Goal: Task Accomplishment & Management: Manage account settings

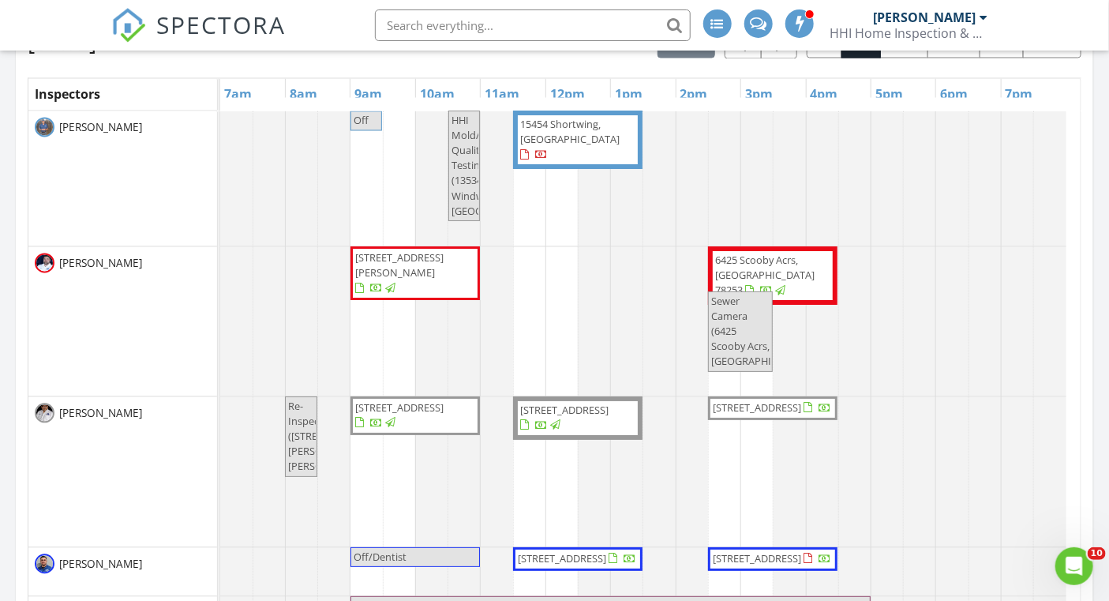
scroll to position [1266, 0]
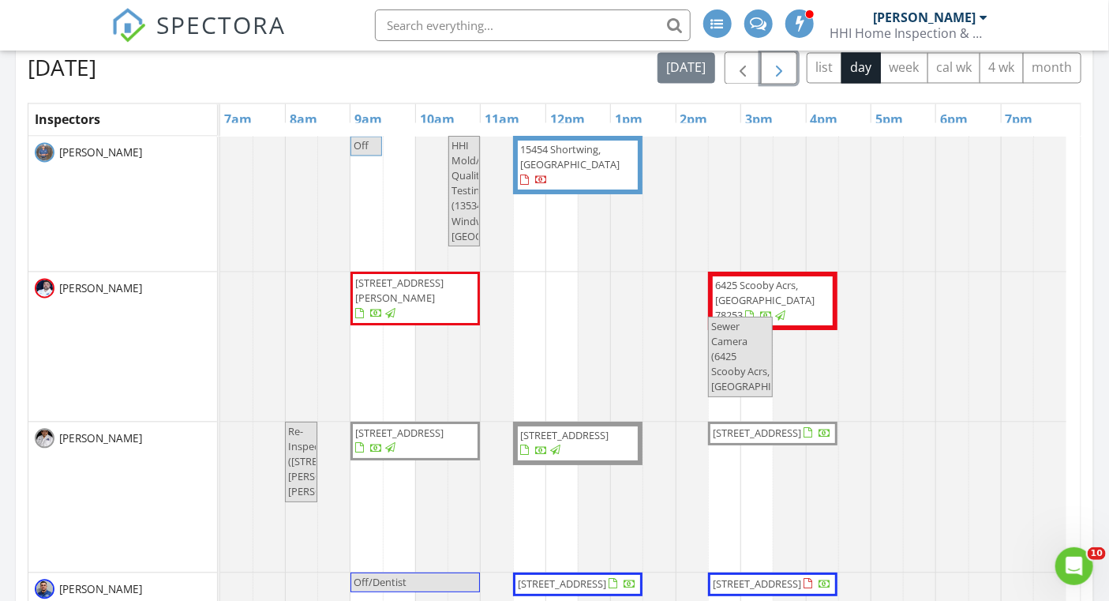
click at [775, 66] on span "button" at bounding box center [779, 68] width 19 height 19
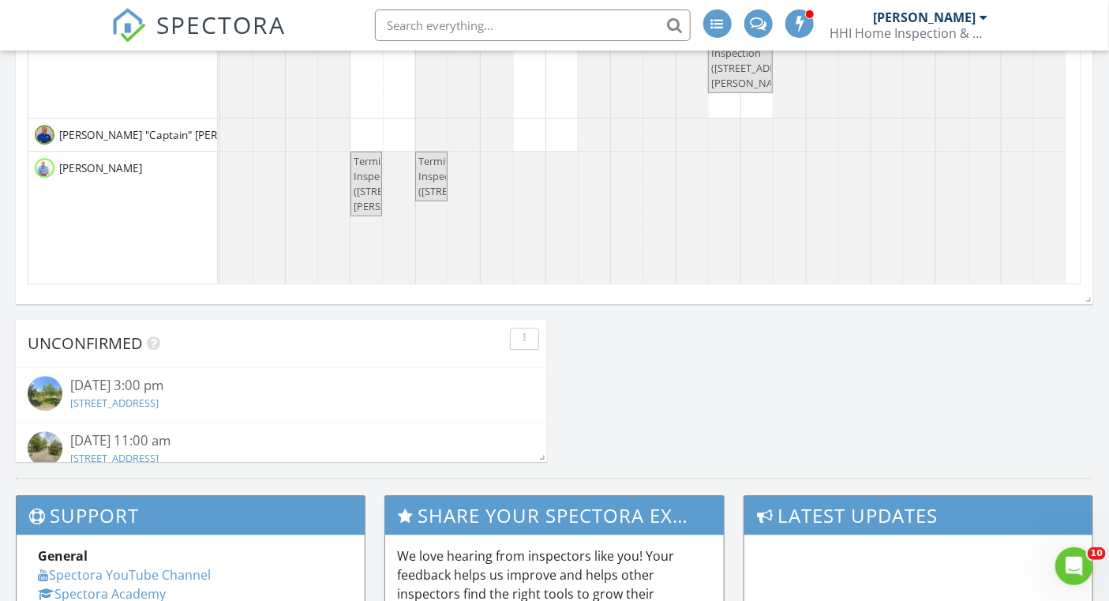
scroll to position [0, 0]
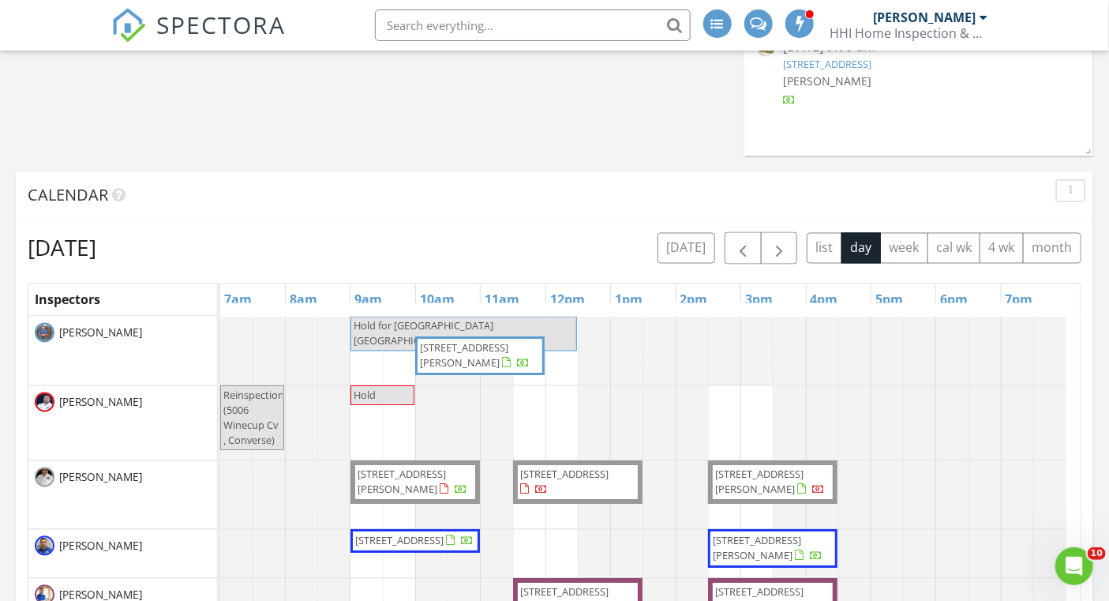
click at [433, 21] on input "text" at bounding box center [533, 25] width 316 height 32
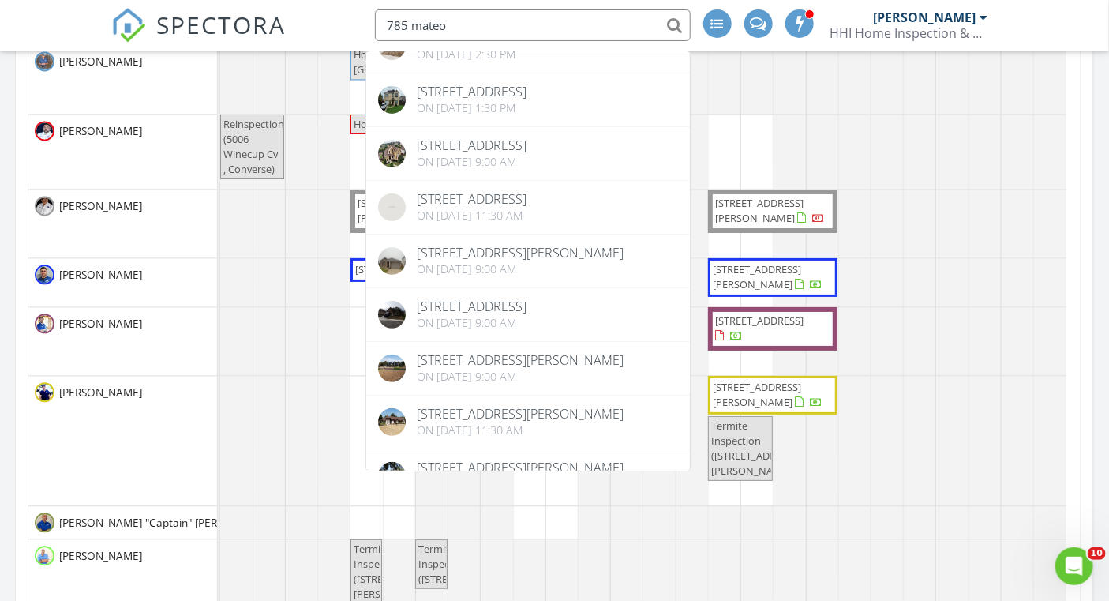
scroll to position [104, 0]
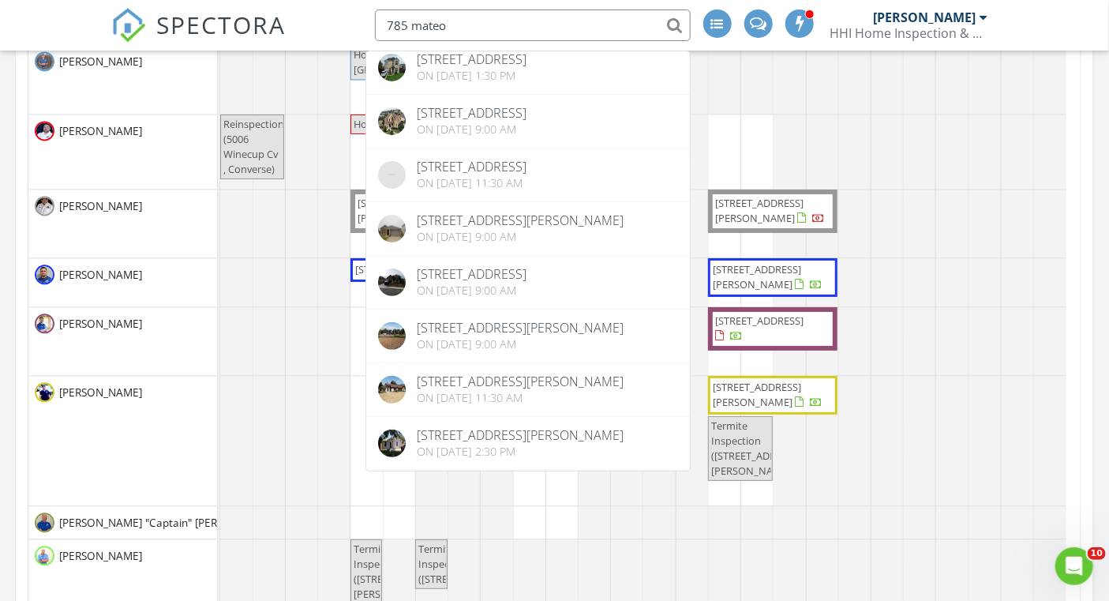
click at [220, 307] on div at bounding box center [220, 341] width 0 height 68
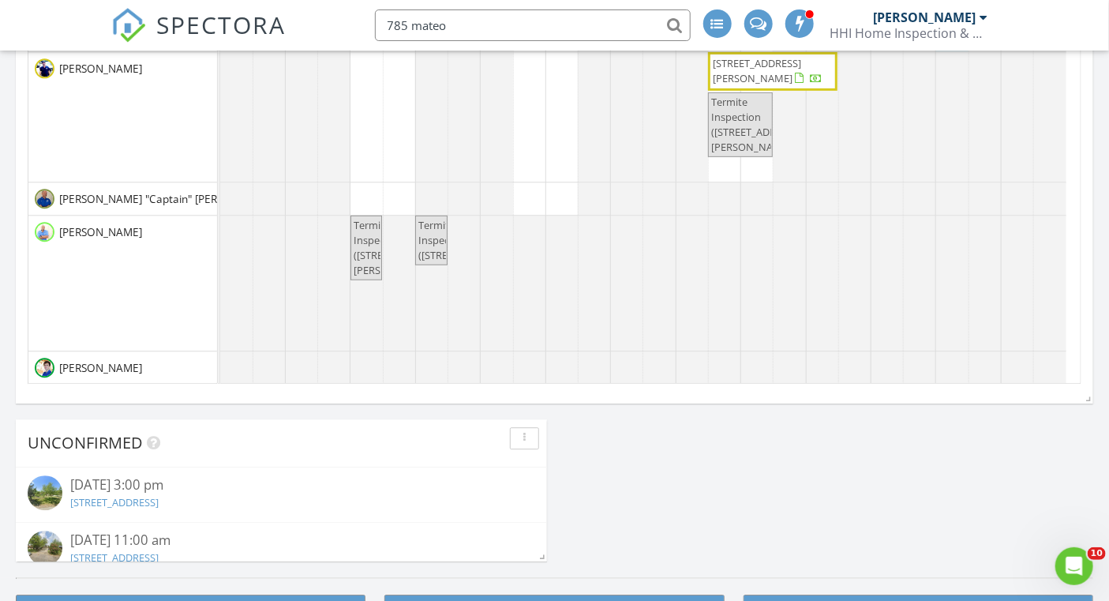
scroll to position [1634, 0]
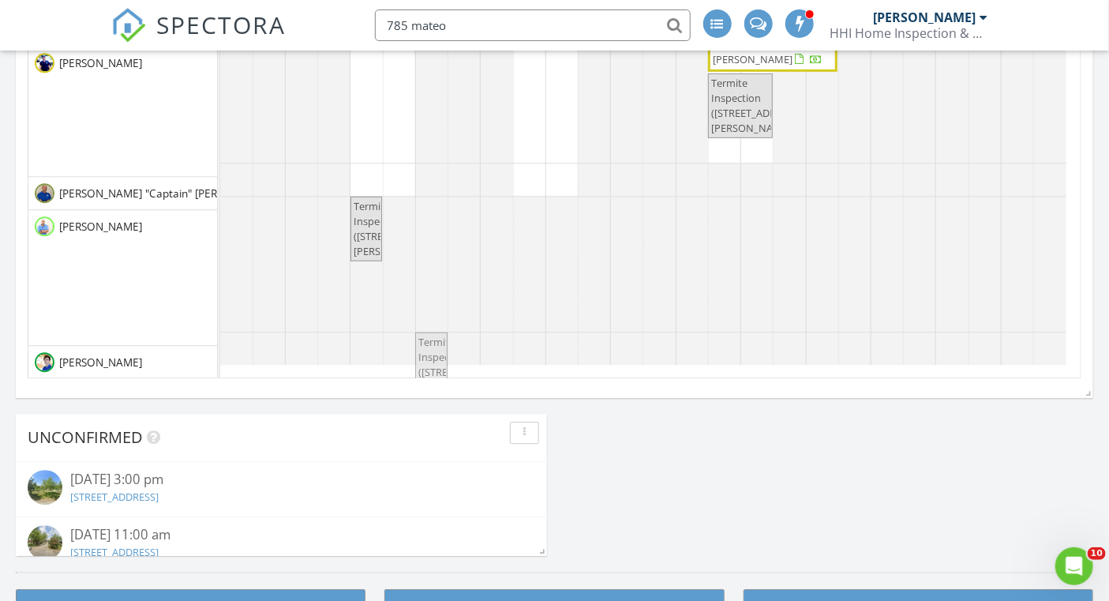
drag, startPoint x: 438, startPoint y: 258, endPoint x: 441, endPoint y: 340, distance: 81.4
click at [441, 340] on tbody "Hold for [GEOGRAPHIC_DATA] [GEOGRAPHIC_DATA] [STREET_ADDRESS][PERSON_NAME] Rein…" at bounding box center [643, 33] width 846 height 662
type input "785 mateo"
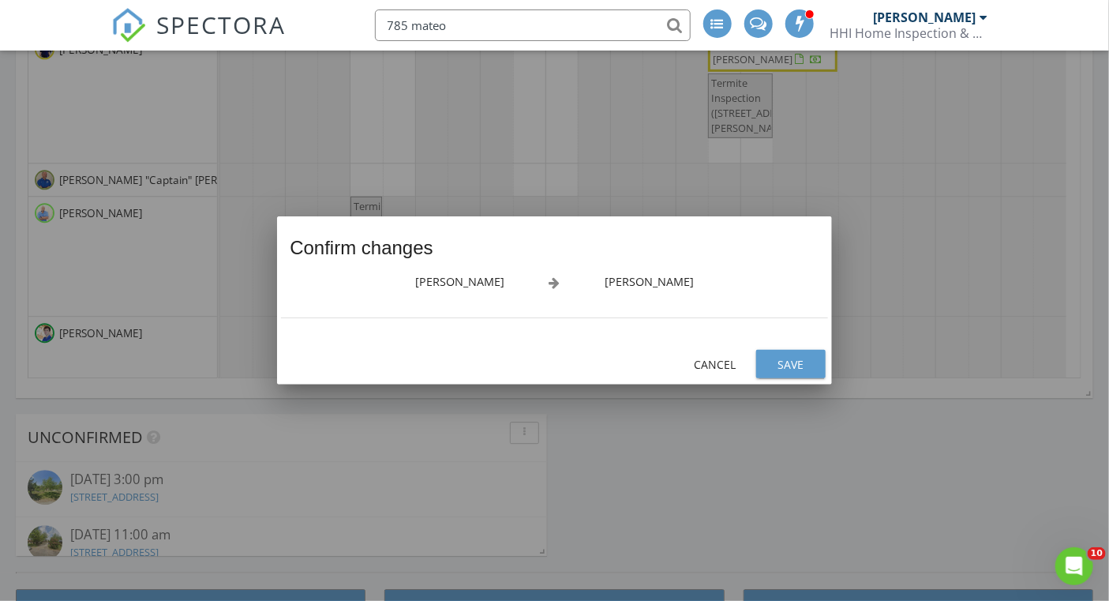
click at [785, 370] on div "Save" at bounding box center [791, 364] width 44 height 17
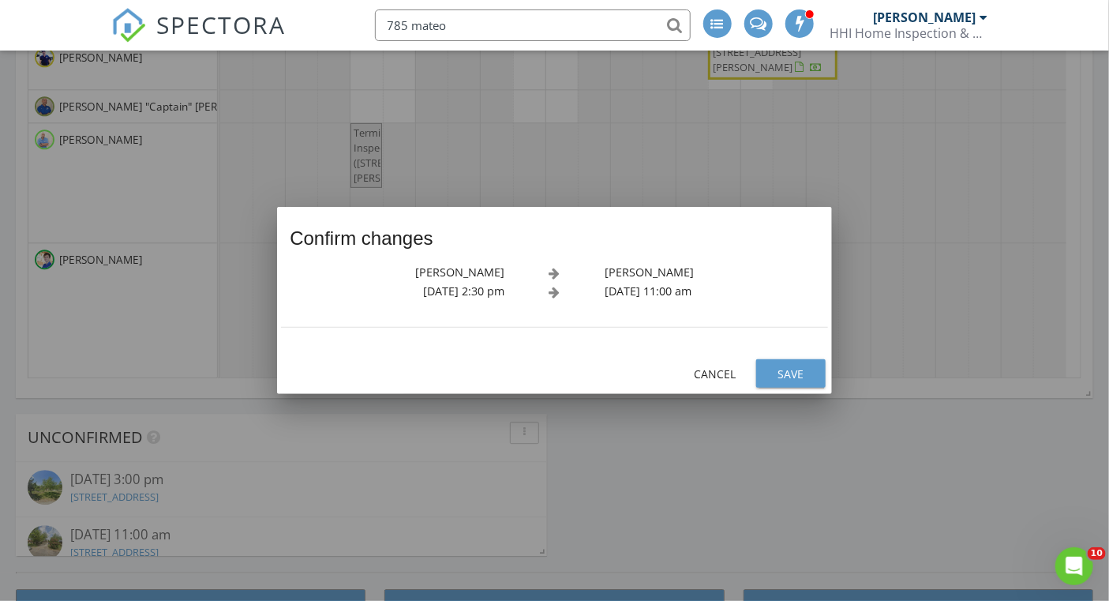
scroll to position [72, 0]
click at [789, 373] on div "Save" at bounding box center [791, 374] width 44 height 17
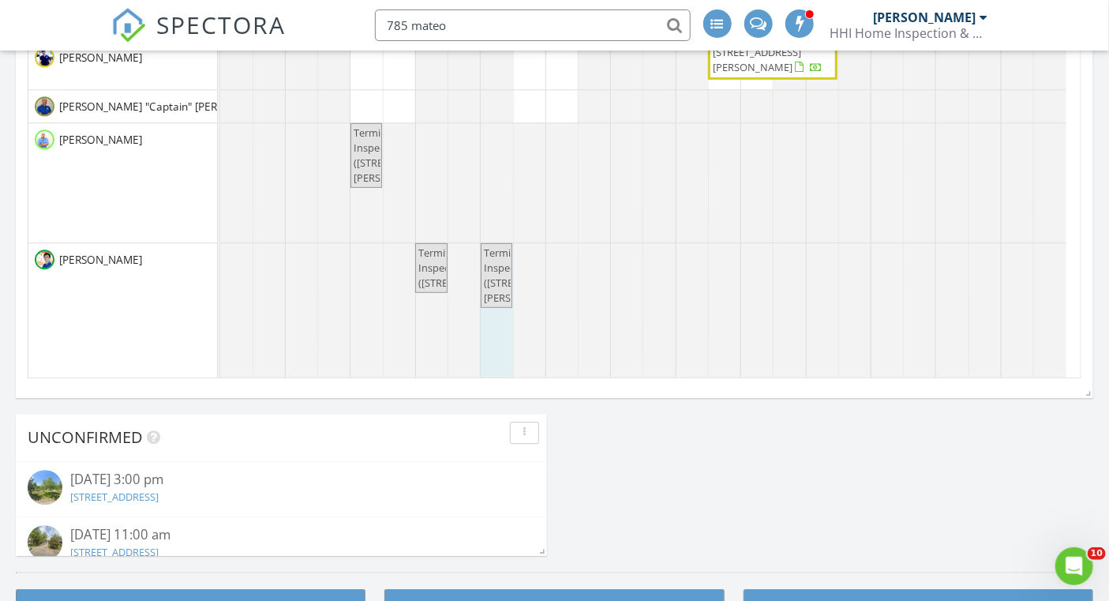
drag, startPoint x: 542, startPoint y: 261, endPoint x: 501, endPoint y: 265, distance: 41.2
click at [220, 265] on div "Termite Inspection ([STREET_ADDRESS]) Termite Inspection ([STREET_ADDRESS][PERS…" at bounding box center [220, 310] width 0 height 135
click at [501, 265] on span "Termite Inspection ([STREET_ADDRESS][PERSON_NAME])" at bounding box center [530, 276] width 92 height 60
click at [220, 146] on div "Termite Inspection ([STREET_ADDRESS][PERSON_NAME]) Termite Inspection ([STREET_…" at bounding box center [220, 182] width 0 height 119
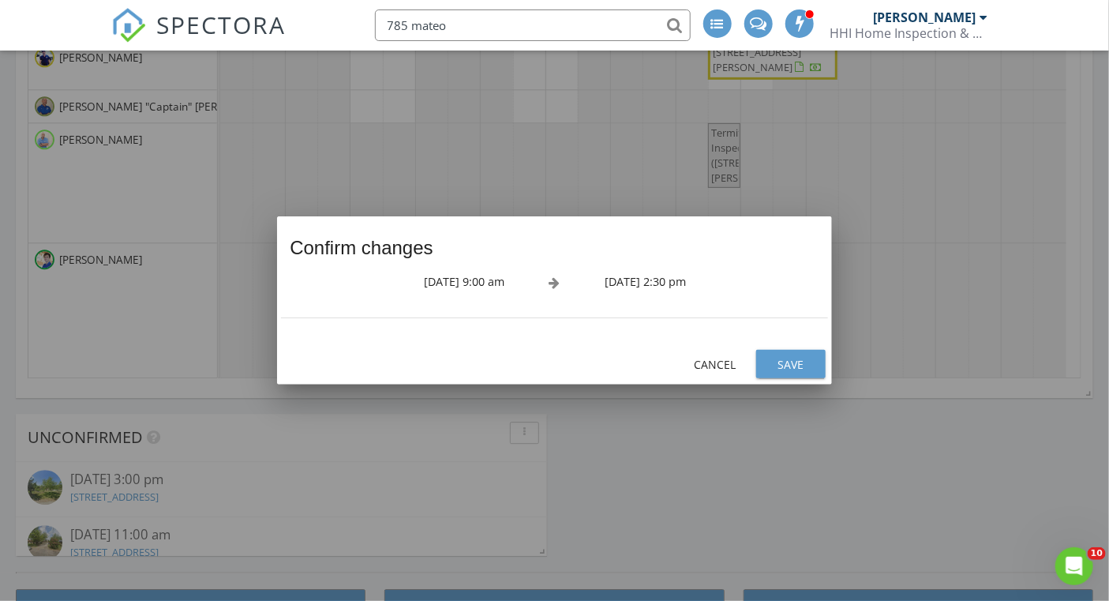
click at [769, 363] on div "Save" at bounding box center [791, 364] width 44 height 17
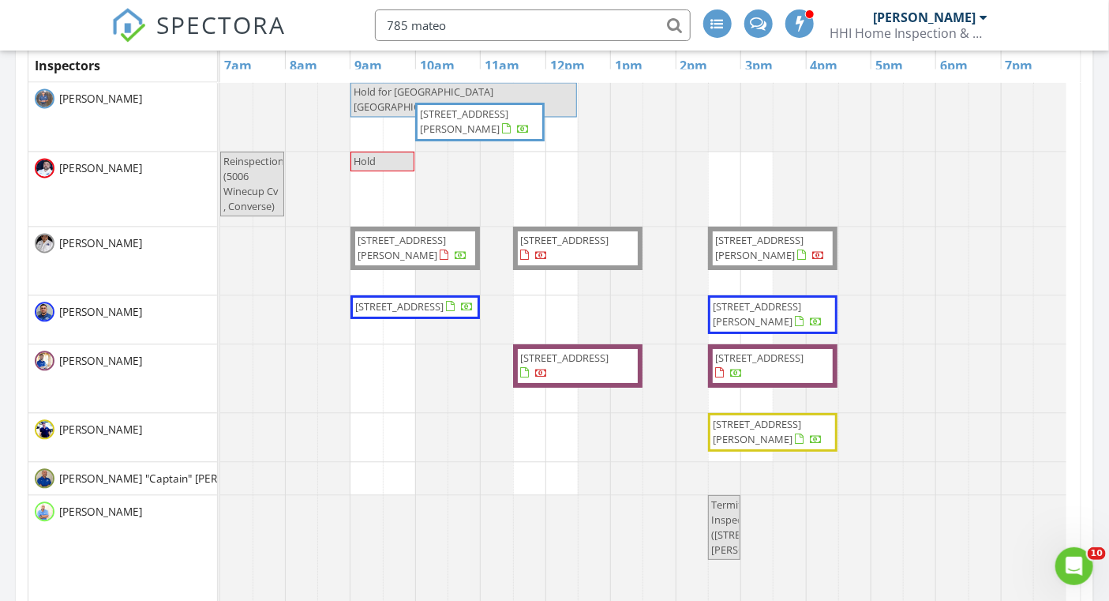
scroll to position [1253, 0]
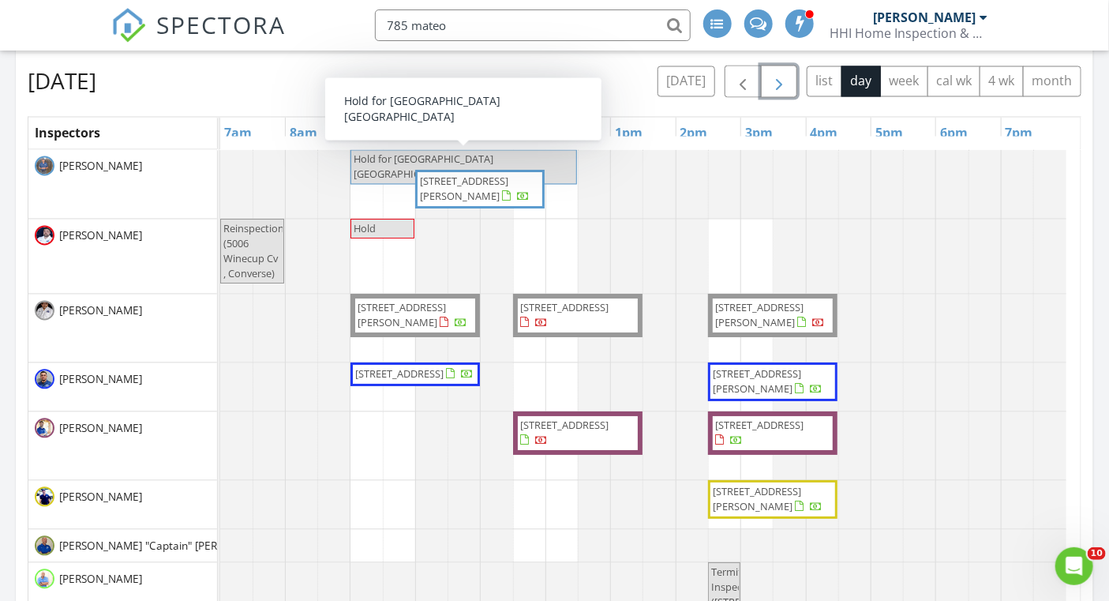
click at [770, 75] on span "button" at bounding box center [779, 82] width 19 height 19
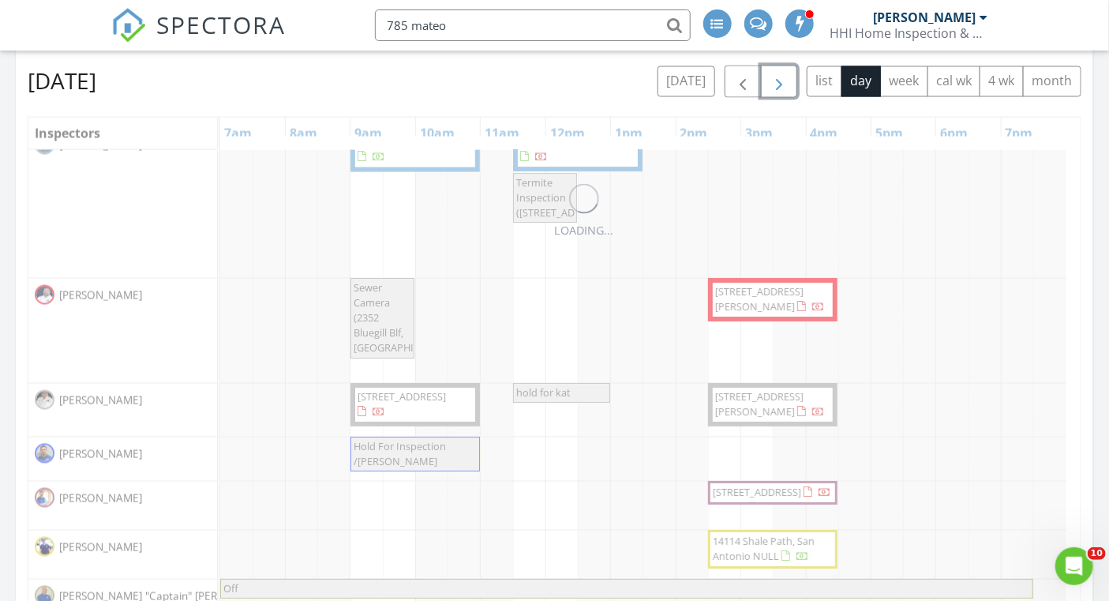
scroll to position [77, 0]
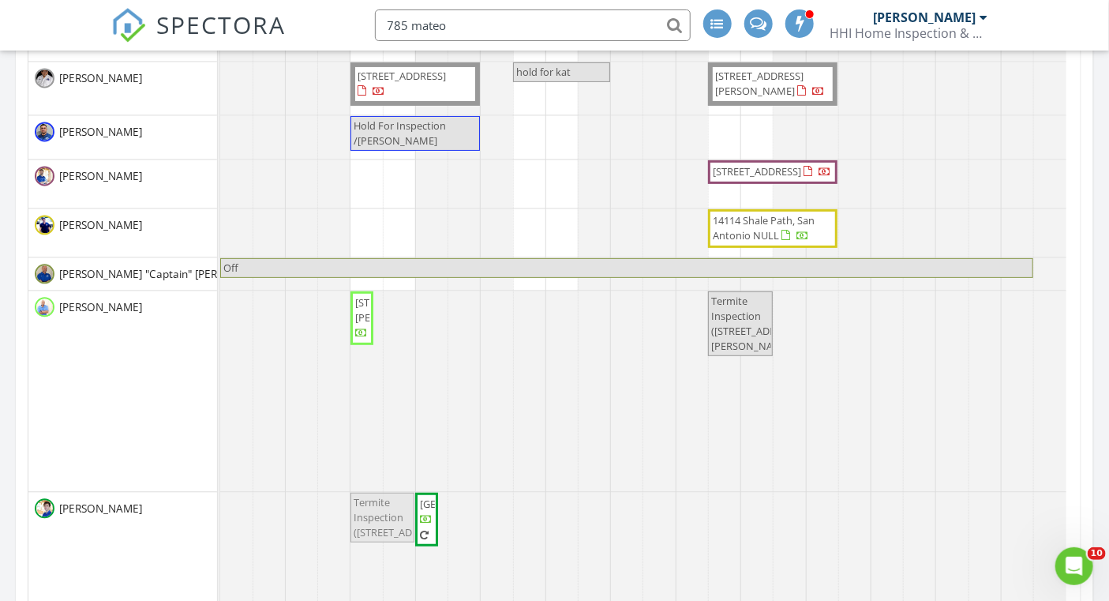
drag, startPoint x: 742, startPoint y: 423, endPoint x: 379, endPoint y: 546, distance: 383.3
click at [379, 546] on tbody "[STREET_ADDRESS] [STREET_ADDRESS] Termite Inspection ([STREET_ADDRESS]) Sewer C…" at bounding box center [643, 219] width 846 height 824
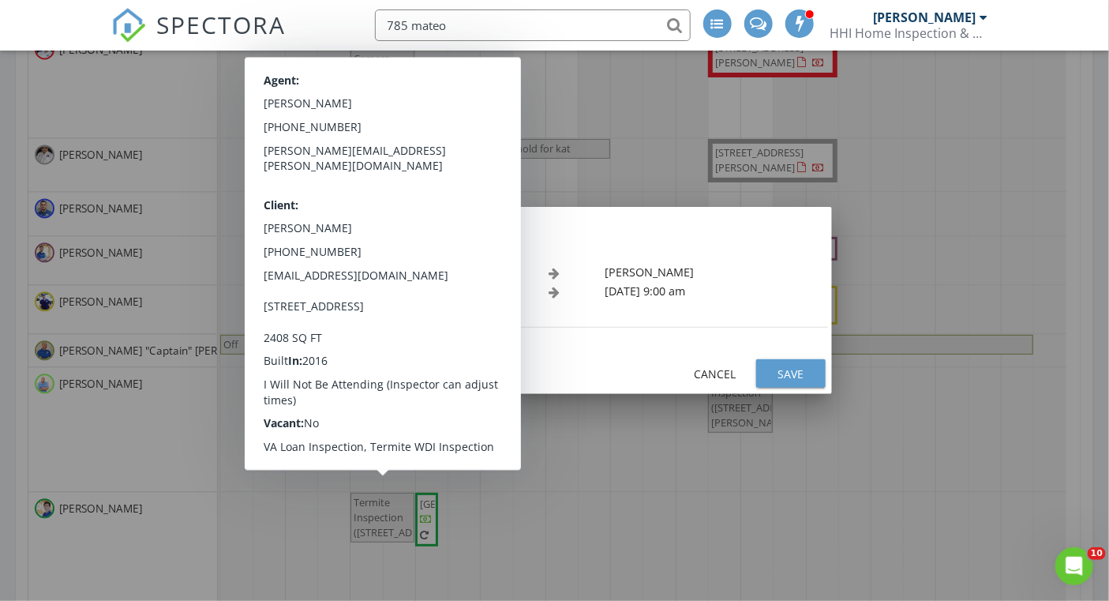
click at [788, 371] on div "Save" at bounding box center [791, 374] width 44 height 17
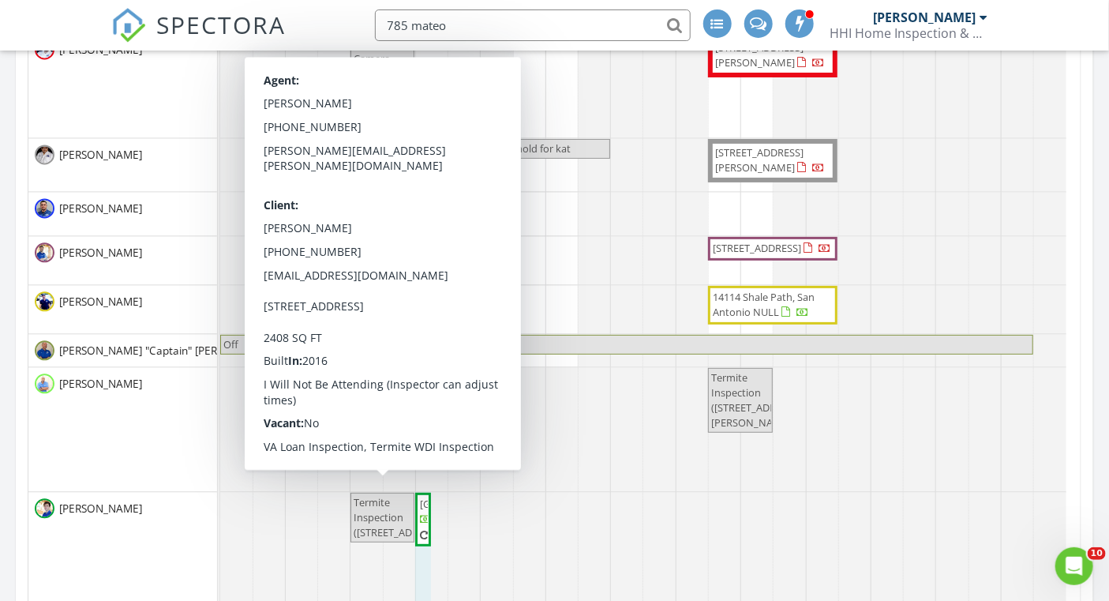
click at [220, 501] on div "Termite Inspection ([STREET_ADDRESS]) [STREET_ADDRESS] [STREET_ADDRESS]" at bounding box center [220, 561] width 0 height 139
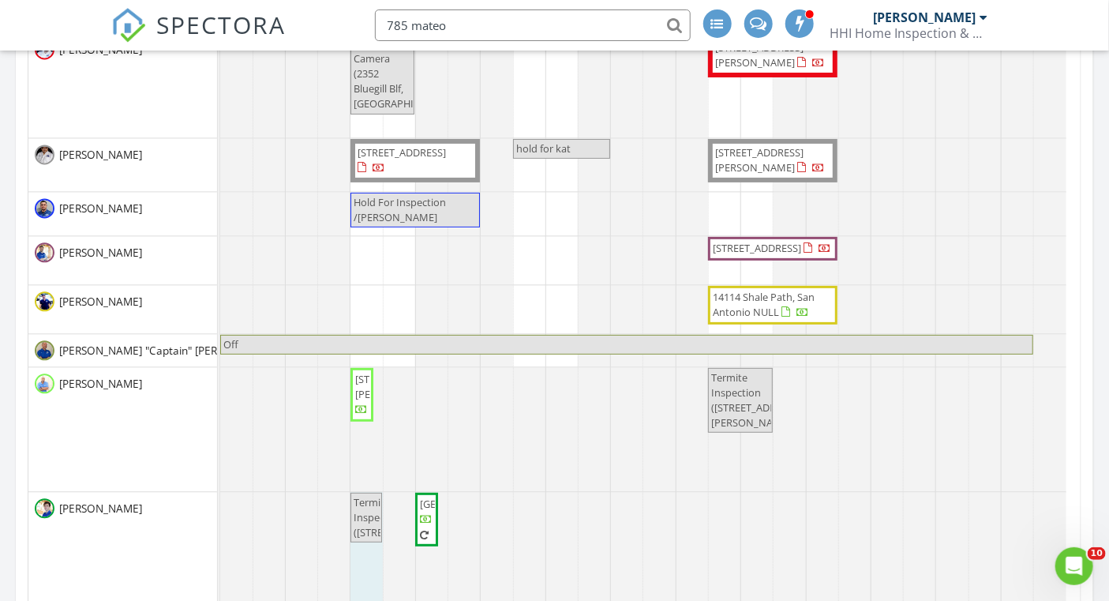
drag, startPoint x: 412, startPoint y: 499, endPoint x: 363, endPoint y: 497, distance: 49.0
click at [220, 497] on div "Termite Inspection ([STREET_ADDRESS]) [STREET_ADDRESS] Termite Inspection ([STR…" at bounding box center [220, 561] width 0 height 139
click at [363, 497] on span "Termite Inspection ([STREET_ADDRESS])" at bounding box center [401, 516] width 95 height 44
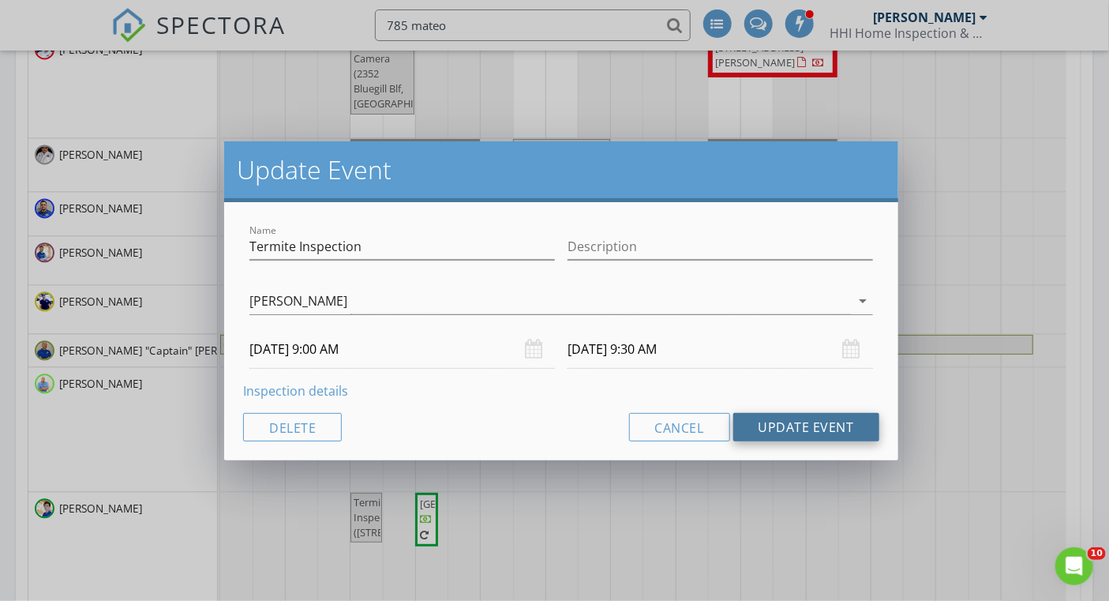
click at [824, 424] on button "Update Event" at bounding box center [807, 427] width 146 height 28
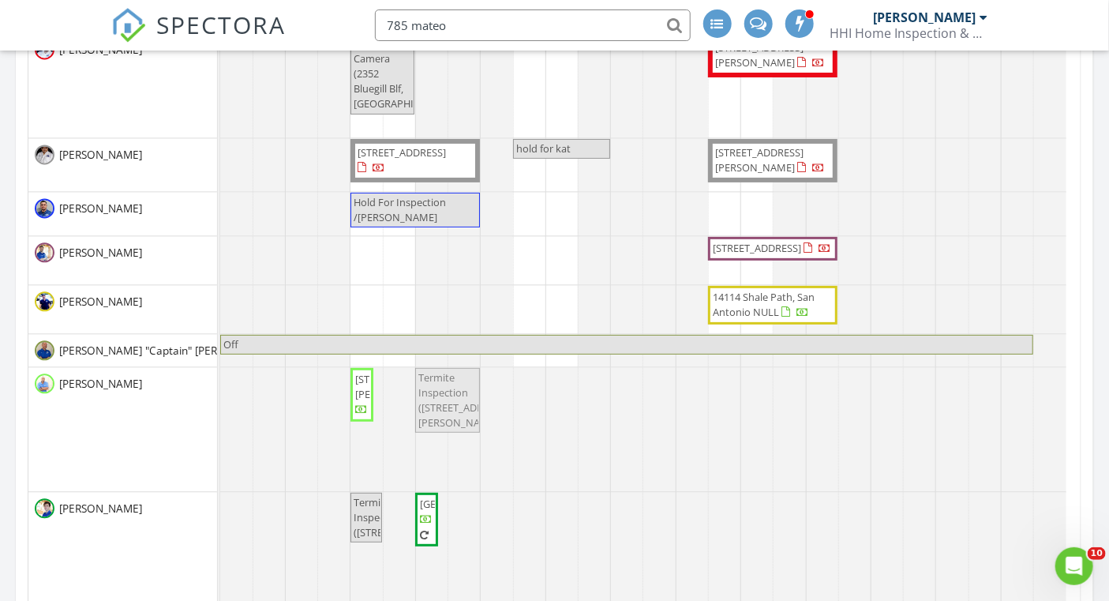
drag, startPoint x: 733, startPoint y: 392, endPoint x: 451, endPoint y: 412, distance: 282.6
click at [220, 412] on div "[STREET_ADDRESS][PERSON_NAME] Termite Inspection ([STREET_ADDRESS][PERSON_NAME]…" at bounding box center [220, 429] width 0 height 124
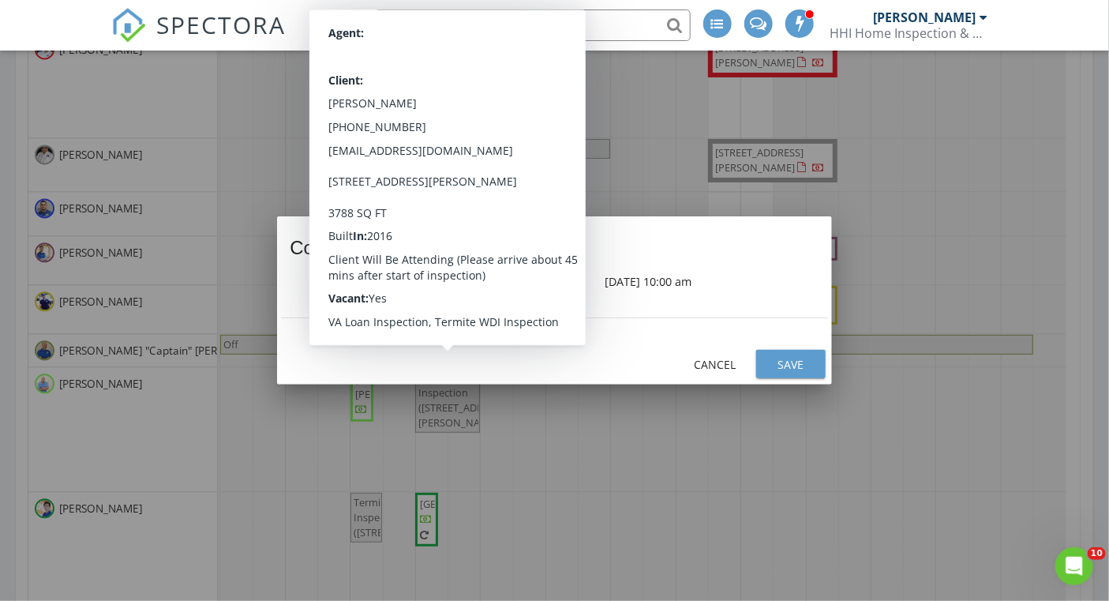
click at [796, 369] on div "Save" at bounding box center [791, 364] width 44 height 17
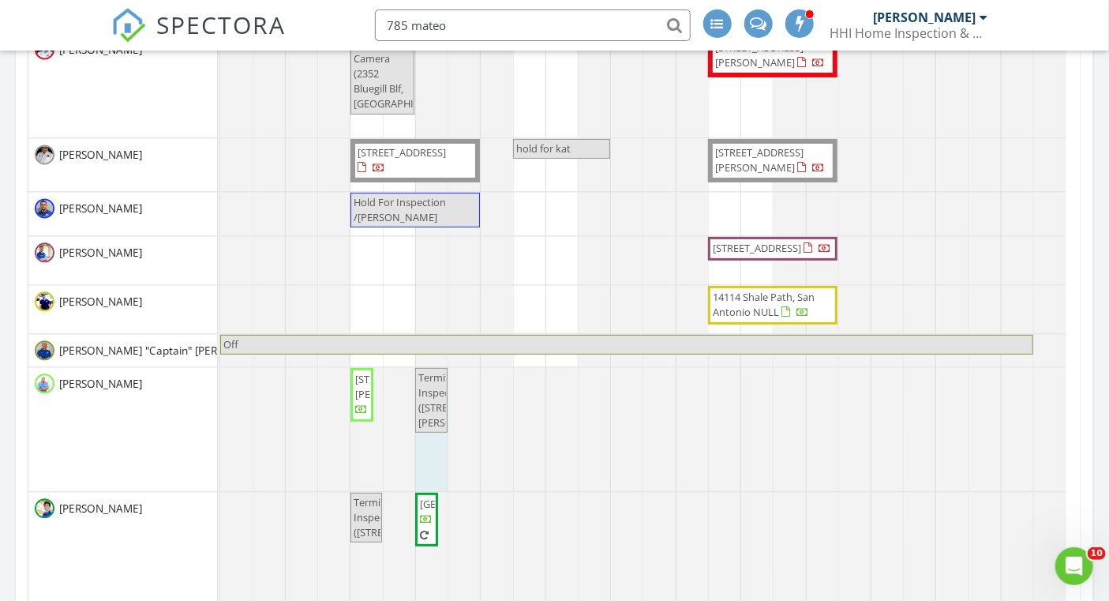
drag, startPoint x: 477, startPoint y: 387, endPoint x: 443, endPoint y: 387, distance: 34.0
click at [220, 387] on div "[STREET_ADDRESS][PERSON_NAME] Termite Inspection ([STREET_ADDRESS][PERSON_NAME]…" at bounding box center [220, 429] width 0 height 124
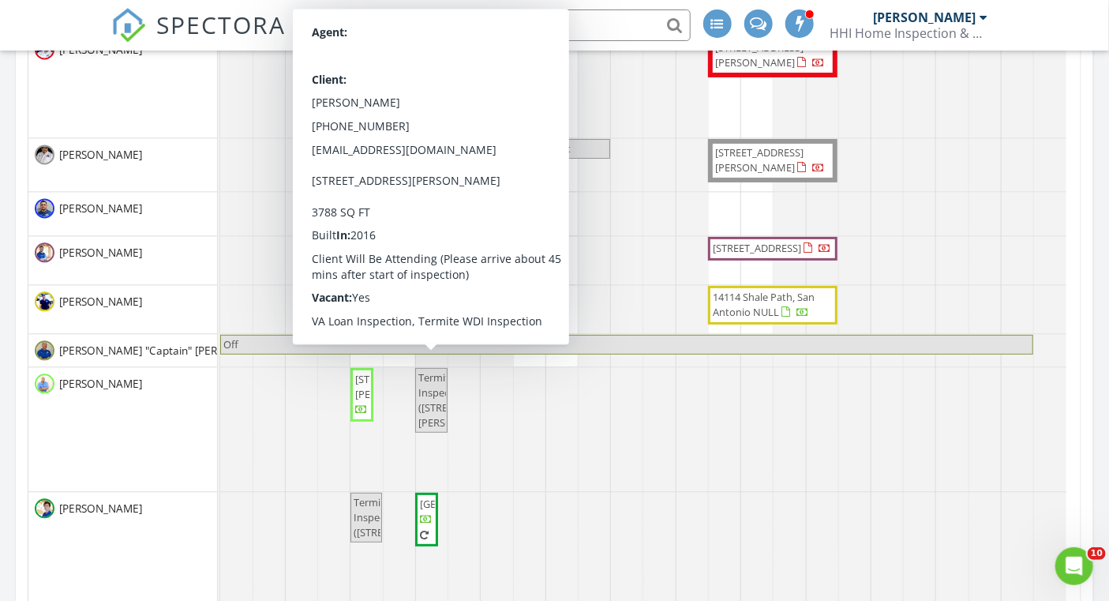
click at [437, 396] on span "Termite Inspection ([STREET_ADDRESS][PERSON_NAME])" at bounding box center [464, 400] width 92 height 60
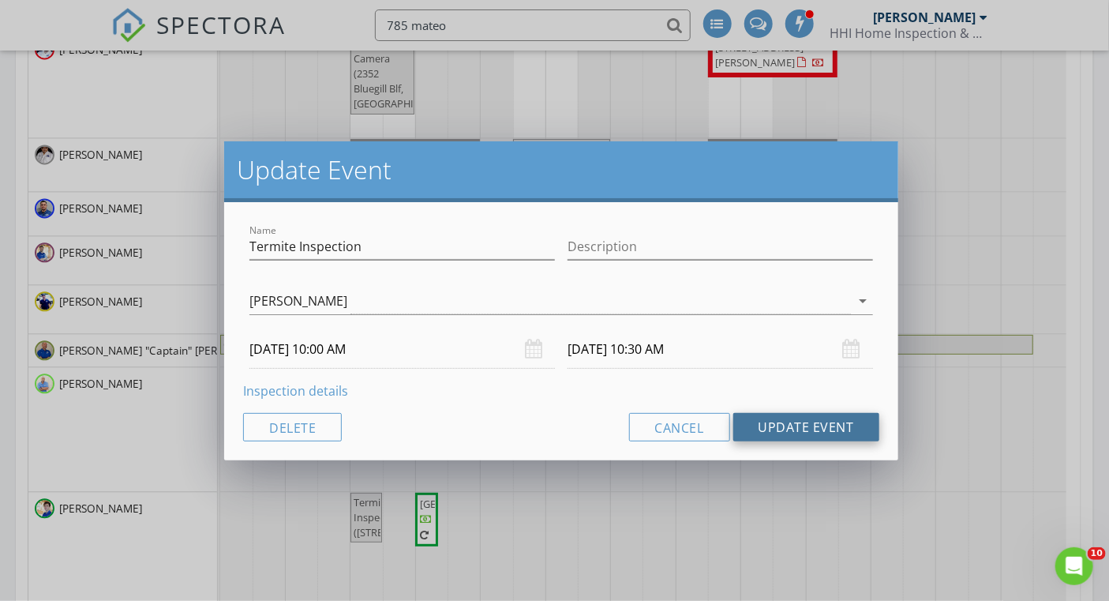
click at [767, 424] on button "Update Event" at bounding box center [807, 427] width 146 height 28
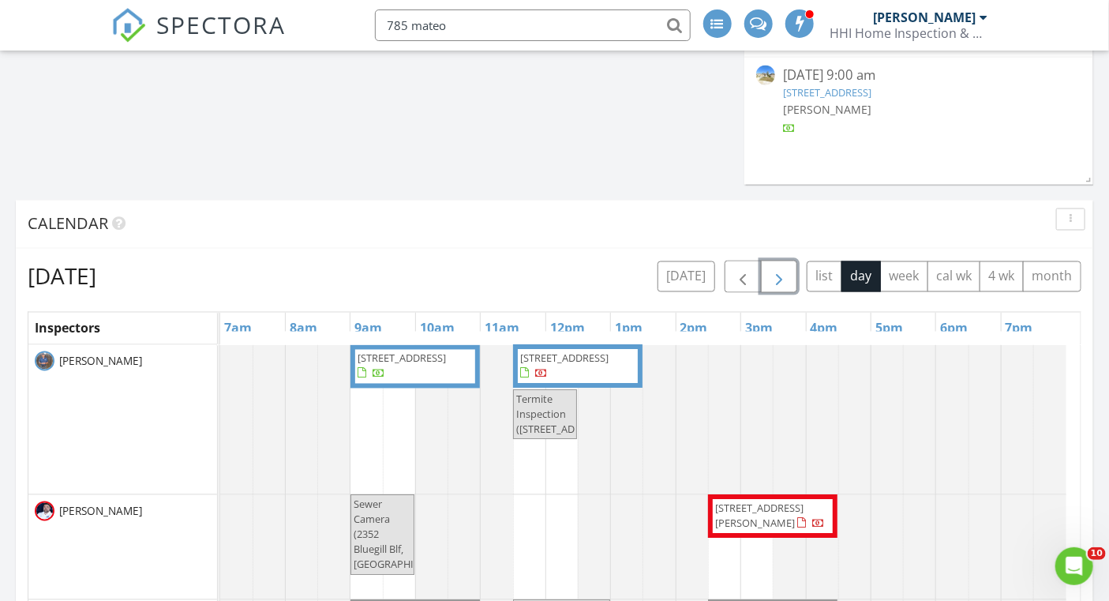
click at [773, 283] on span "button" at bounding box center [779, 277] width 19 height 19
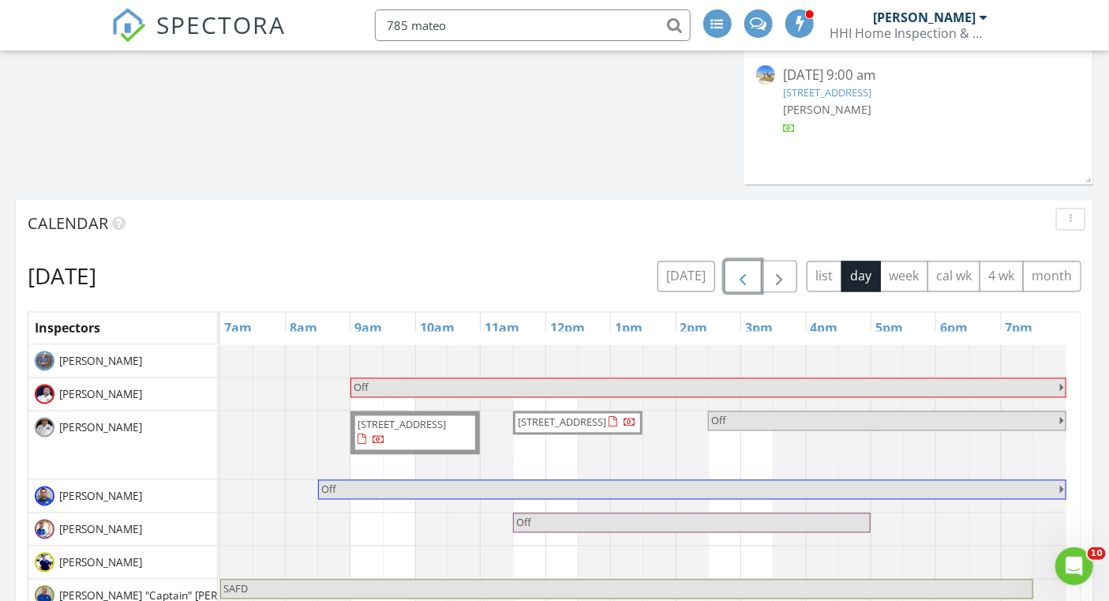
click at [744, 280] on span "button" at bounding box center [743, 277] width 19 height 19
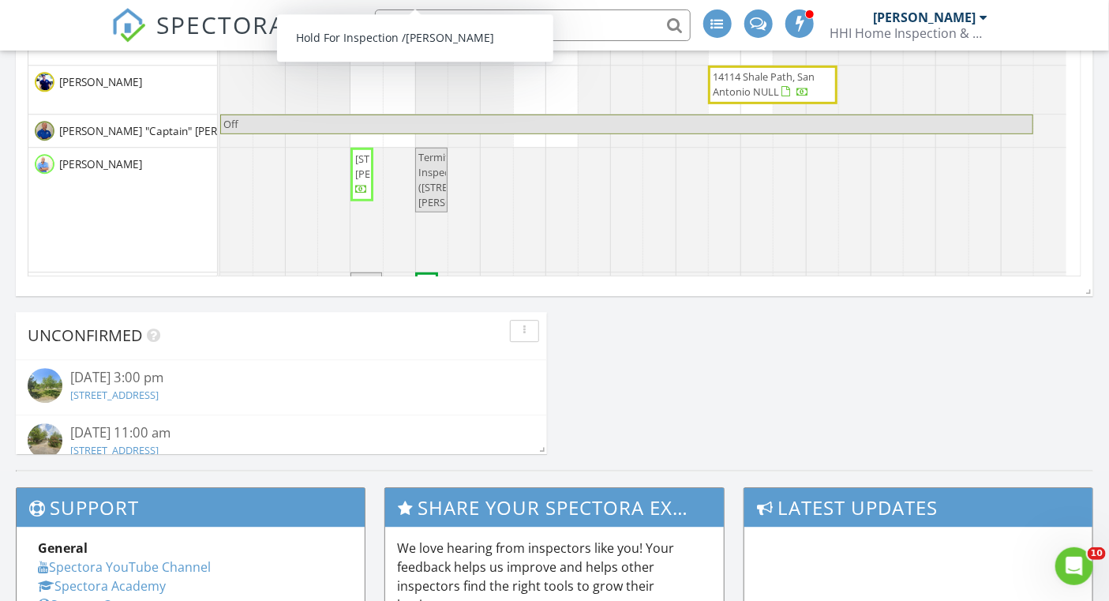
scroll to position [0, 0]
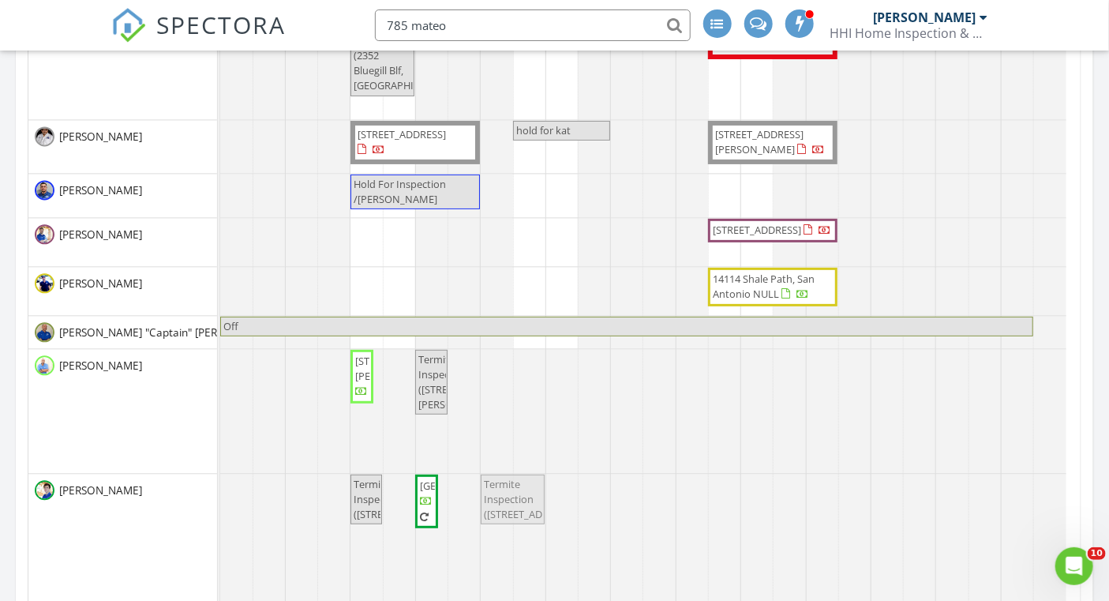
drag, startPoint x: 546, startPoint y: 306, endPoint x: 516, endPoint y: 487, distance: 183.3
click at [516, 487] on tbody "[STREET_ADDRESS] [STREET_ADDRESS] Termite Inspection ([STREET_ADDRESS]) Sewer C…" at bounding box center [643, 239] width 846 height 748
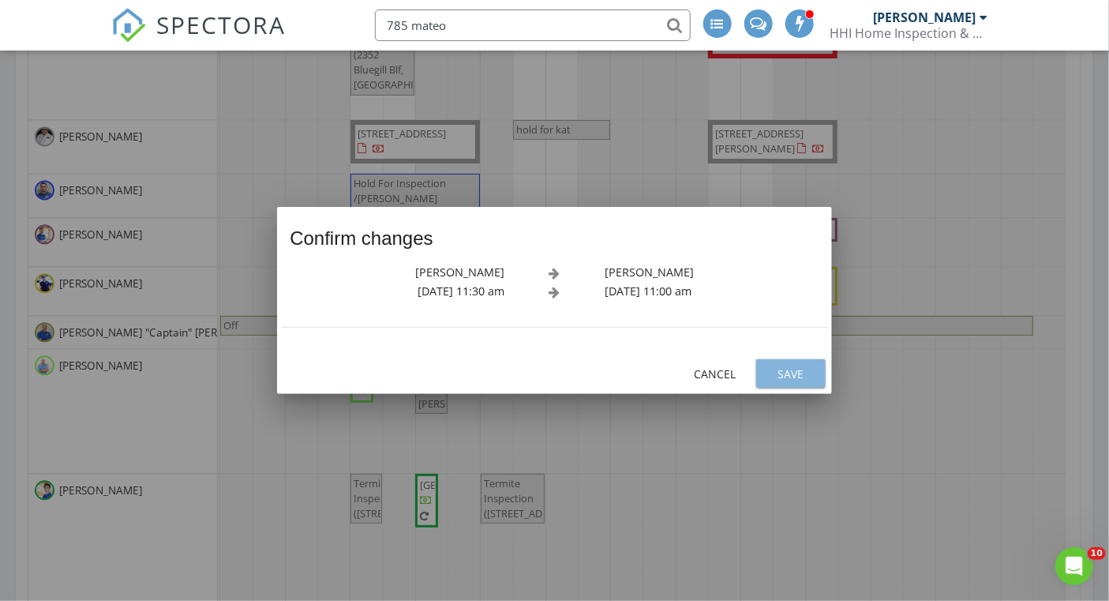
click at [775, 384] on button "Save" at bounding box center [790, 373] width 69 height 28
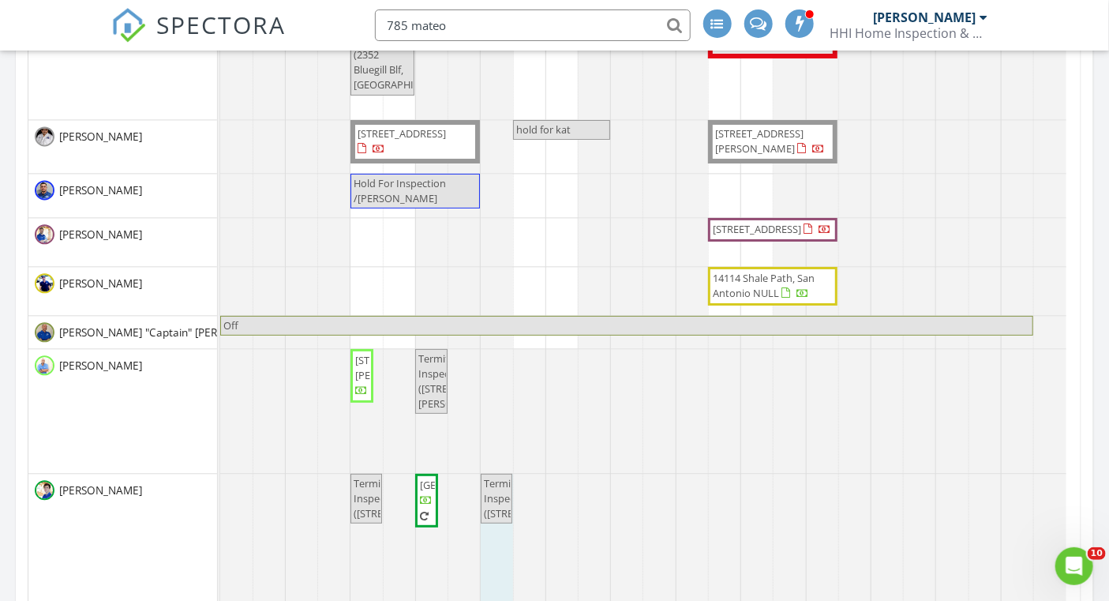
drag, startPoint x: 541, startPoint y: 505, endPoint x: 496, endPoint y: 505, distance: 45.0
click at [220, 505] on div "Termite Inspection ([STREET_ADDRESS]) [STREET_ADDRESS] Termite Inspection ([STR…" at bounding box center [220, 543] width 0 height 139
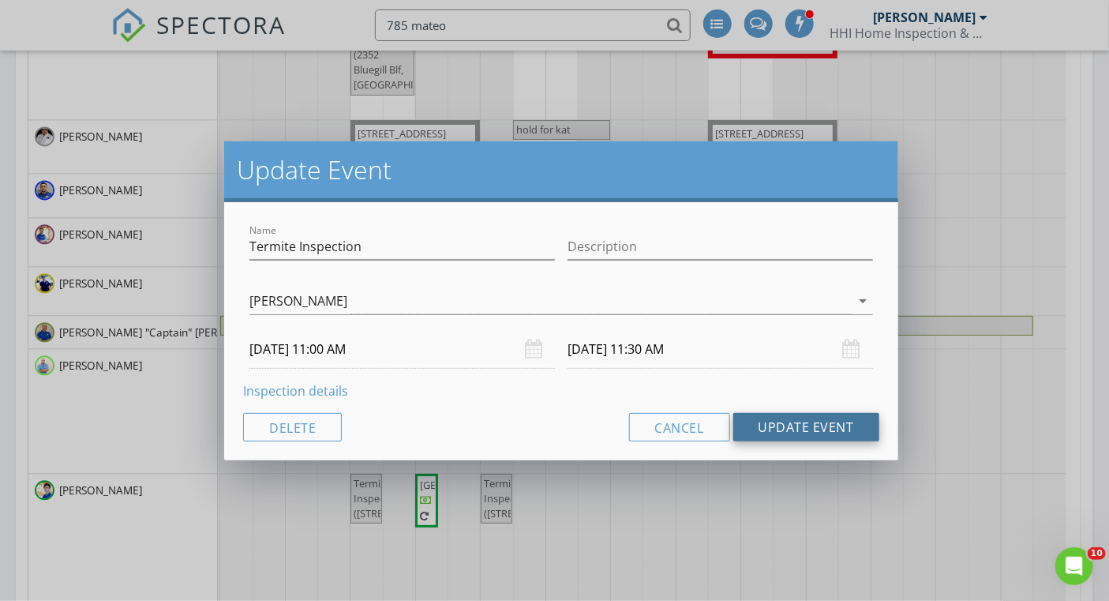
click at [805, 426] on button "Update Event" at bounding box center [807, 427] width 146 height 28
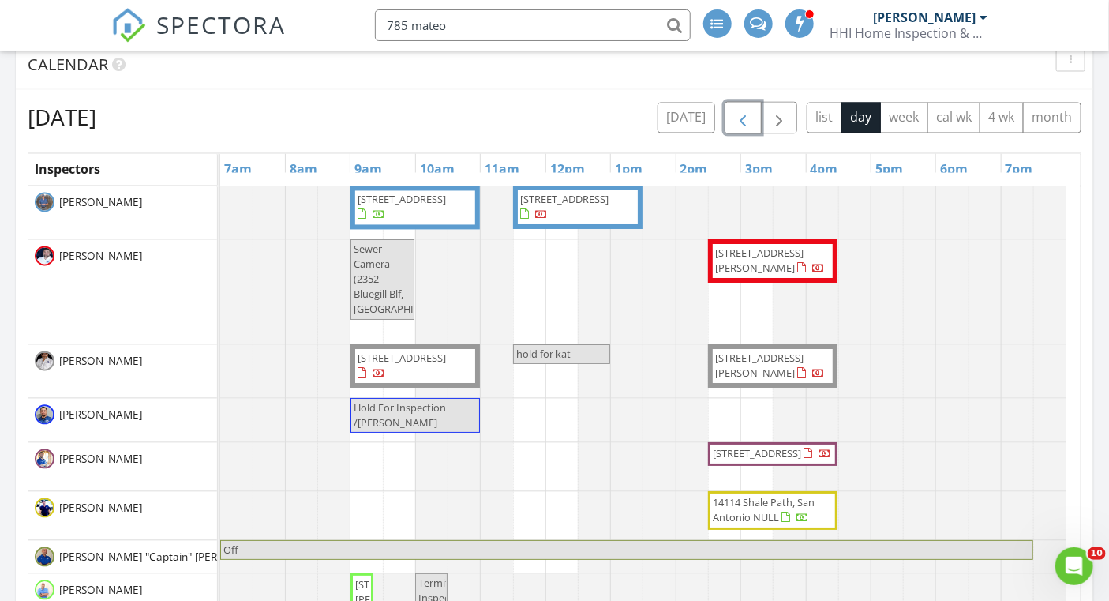
click at [743, 120] on span "button" at bounding box center [743, 118] width 19 height 19
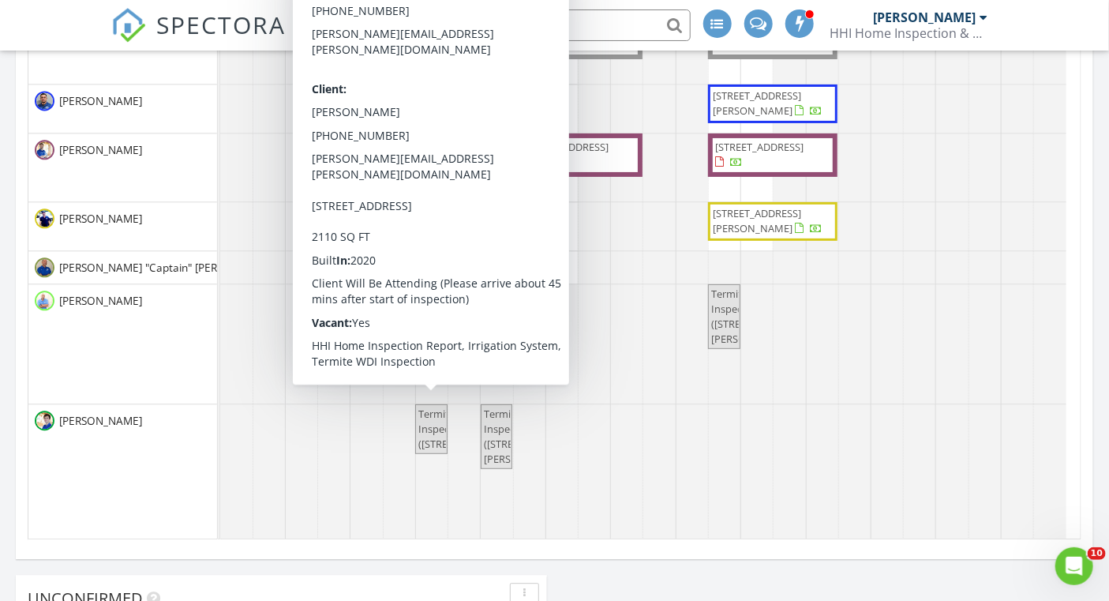
click at [434, 432] on span "Termite Inspection ([STREET_ADDRESS])" at bounding box center [465, 429] width 95 height 44
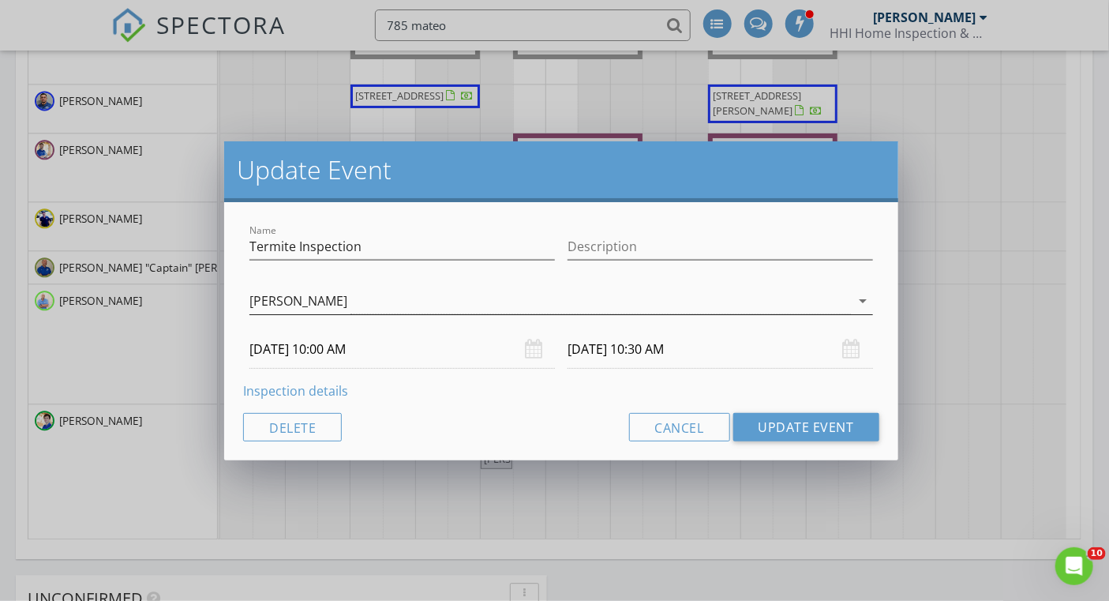
click at [853, 299] on div "arrow_drop_down" at bounding box center [862, 300] width 22 height 19
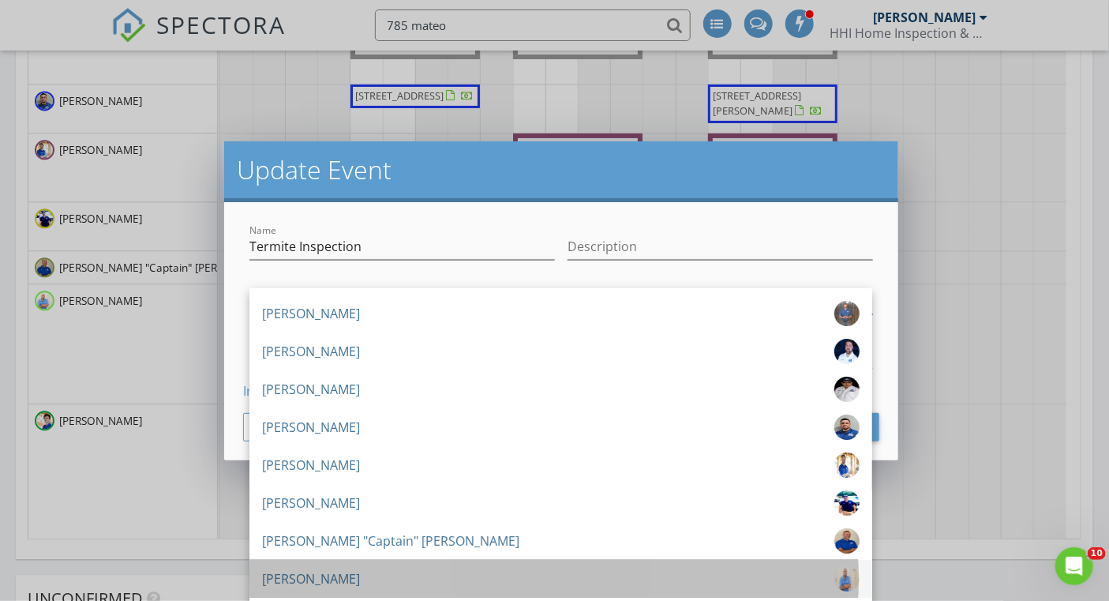
click at [310, 568] on div "[PERSON_NAME]" at bounding box center [311, 578] width 98 height 25
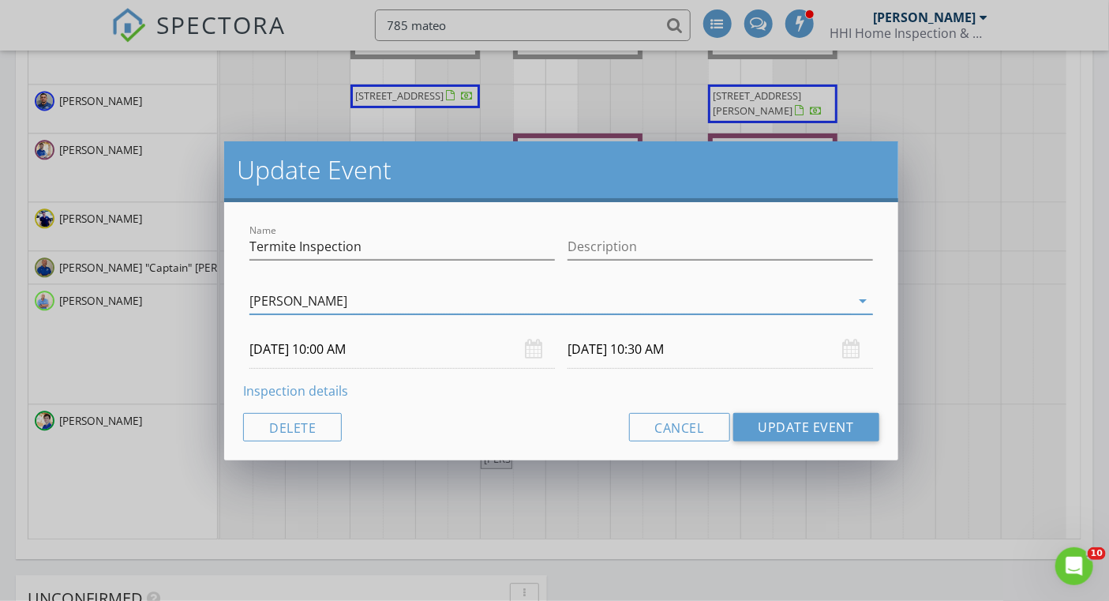
click at [285, 348] on input "[DATE] 10:00 AM" at bounding box center [403, 349] width 306 height 39
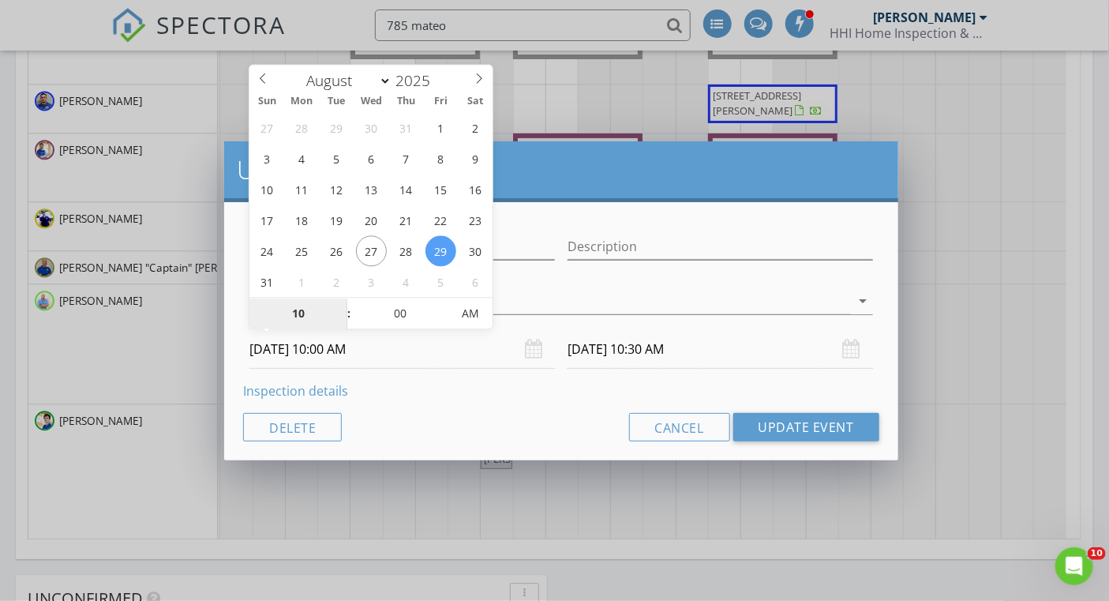
type input "[DATE] 10:00 AM"
type input "[DATE] 10:30 AM"
click at [820, 423] on button "Update Event" at bounding box center [807, 427] width 146 height 28
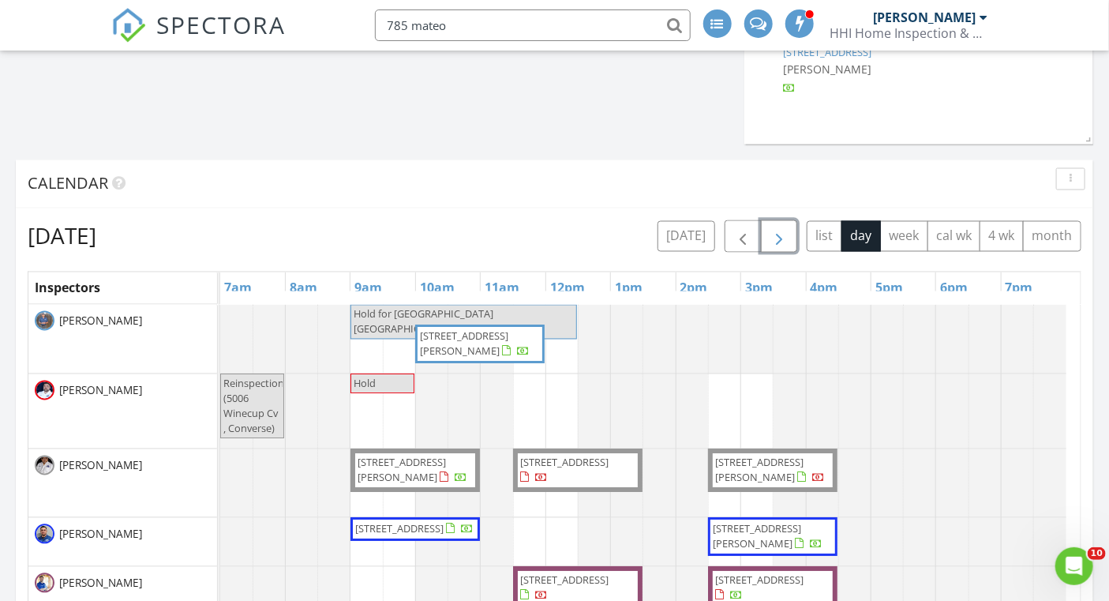
click at [775, 246] on span "button" at bounding box center [779, 236] width 19 height 19
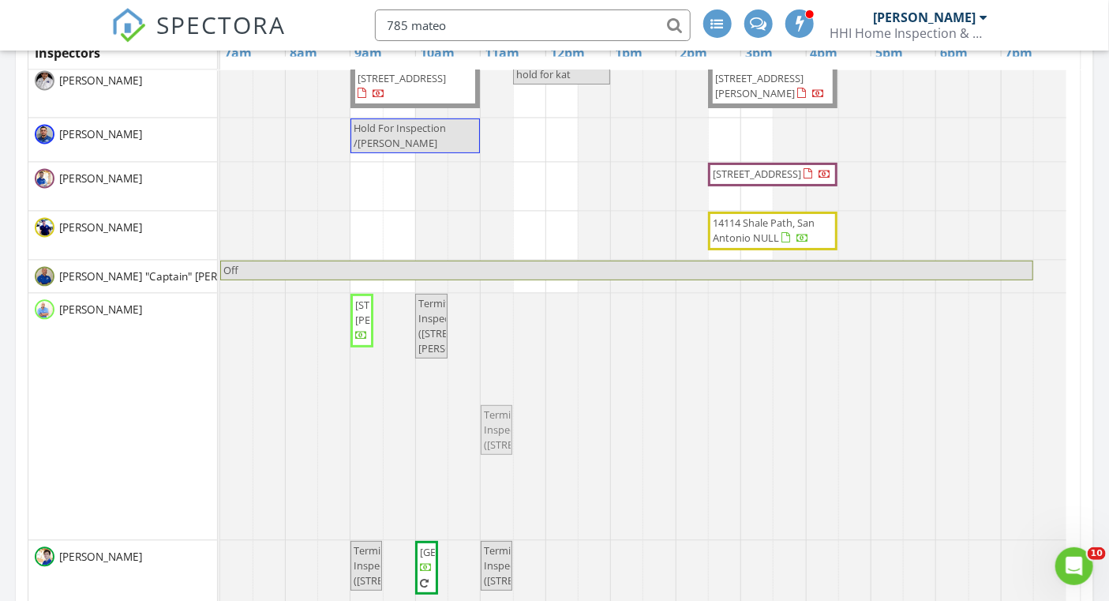
drag, startPoint x: 429, startPoint y: 467, endPoint x: 498, endPoint y: 453, distance: 70.8
click at [220, 453] on div "[STREET_ADDRESS][PERSON_NAME] Termite Inspection ([STREET_ADDRESS][PERSON_NAME]…" at bounding box center [220, 416] width 0 height 246
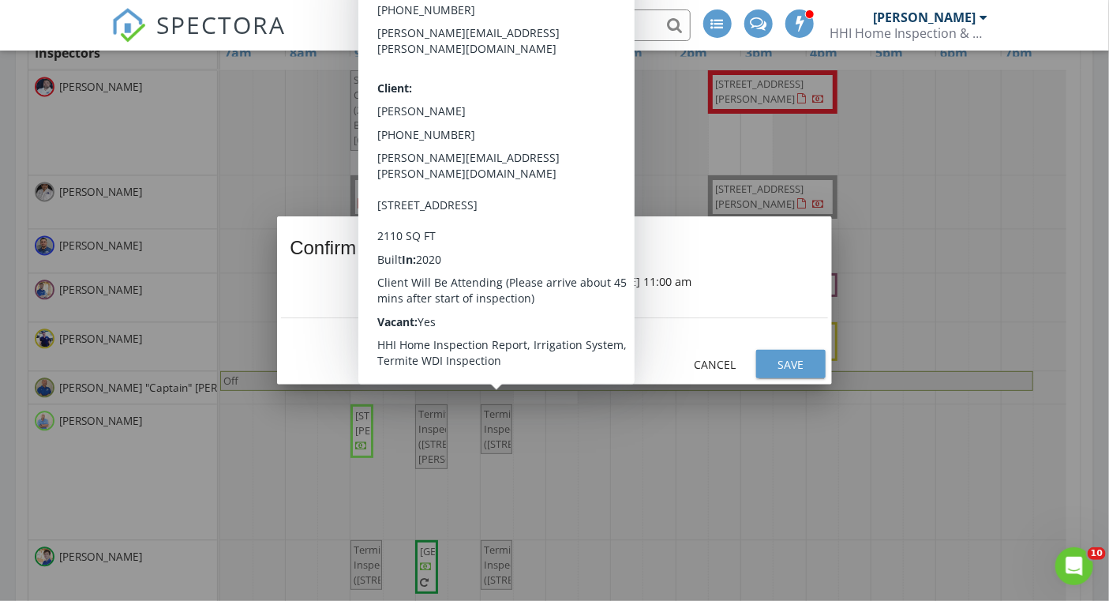
click at [781, 358] on div "Save" at bounding box center [791, 364] width 44 height 17
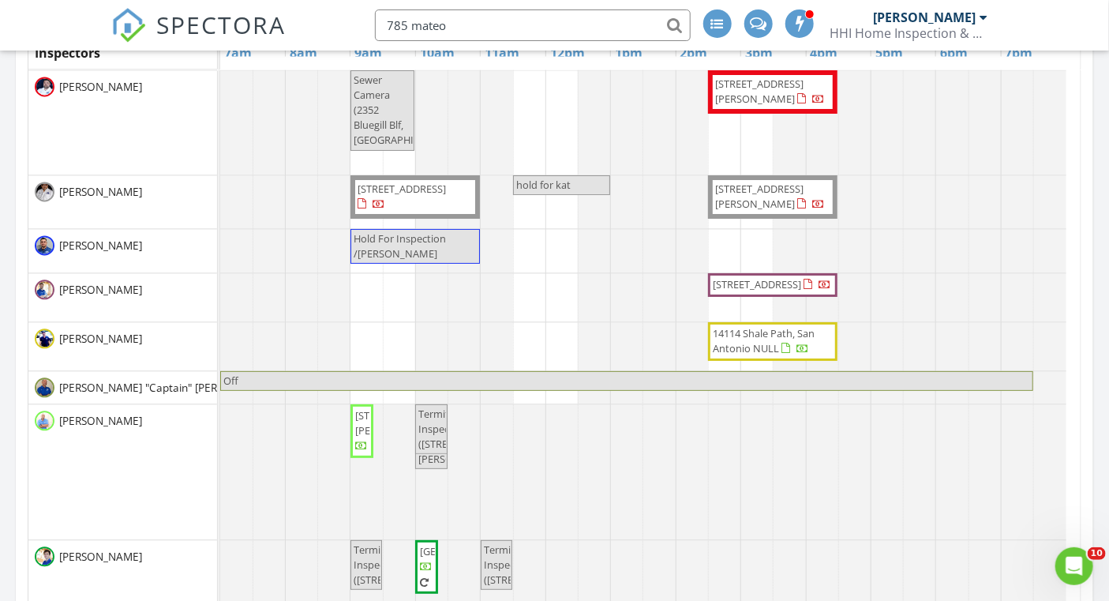
drag, startPoint x: 492, startPoint y: 437, endPoint x: 433, endPoint y: 451, distance: 60.7
click at [220, 451] on div "[STREET_ADDRESS][PERSON_NAME] Termite Inspection ([STREET_ADDRESS][PERSON_NAME]…" at bounding box center [220, 471] width 0 height 135
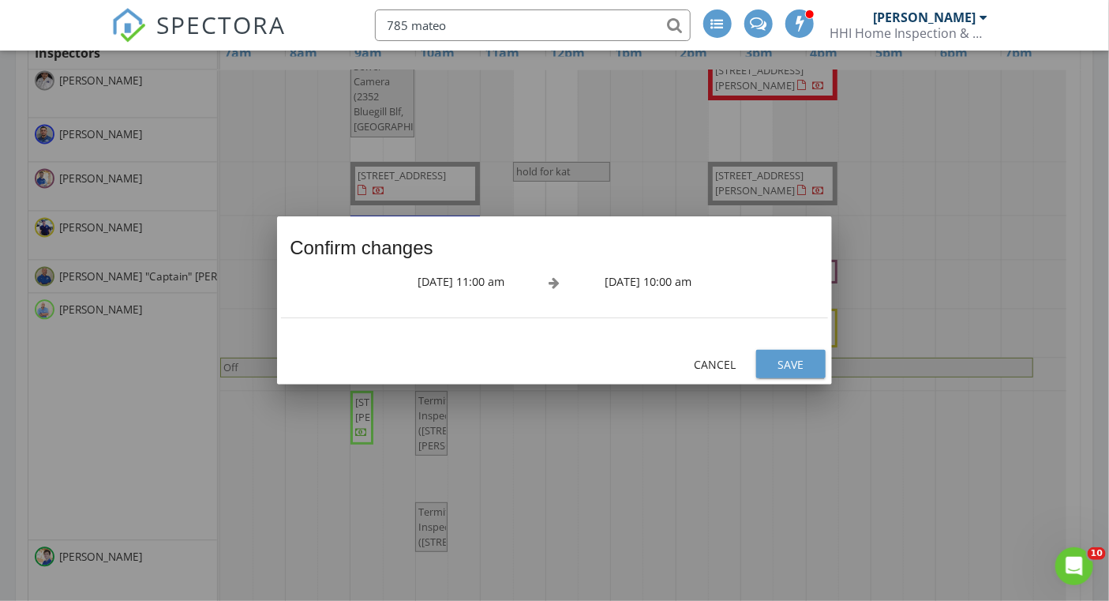
scroll to position [178, 0]
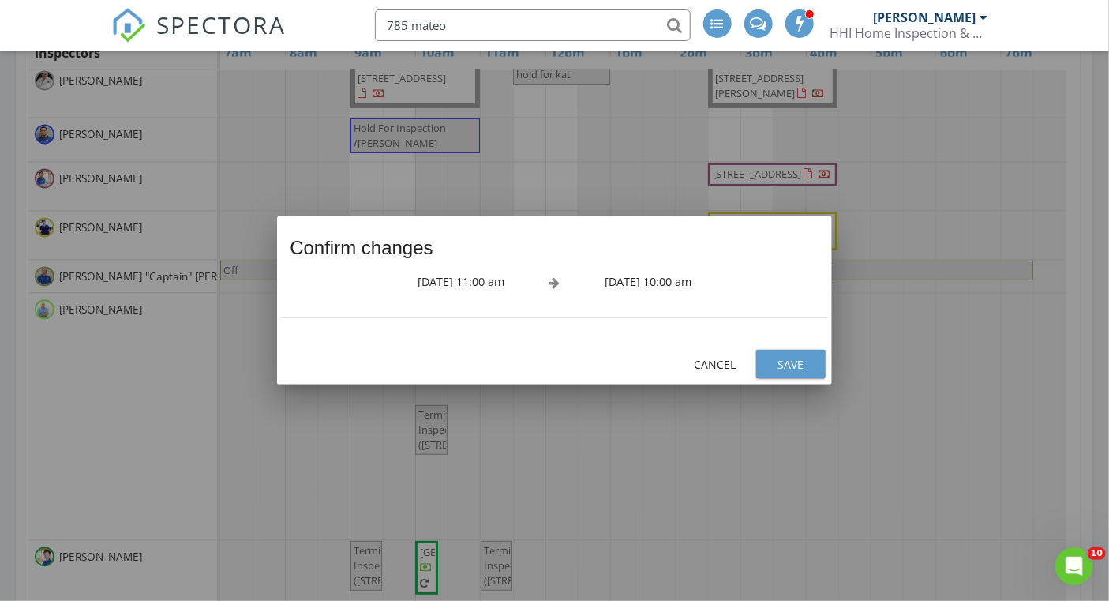
click at [801, 360] on div "Save" at bounding box center [791, 364] width 44 height 17
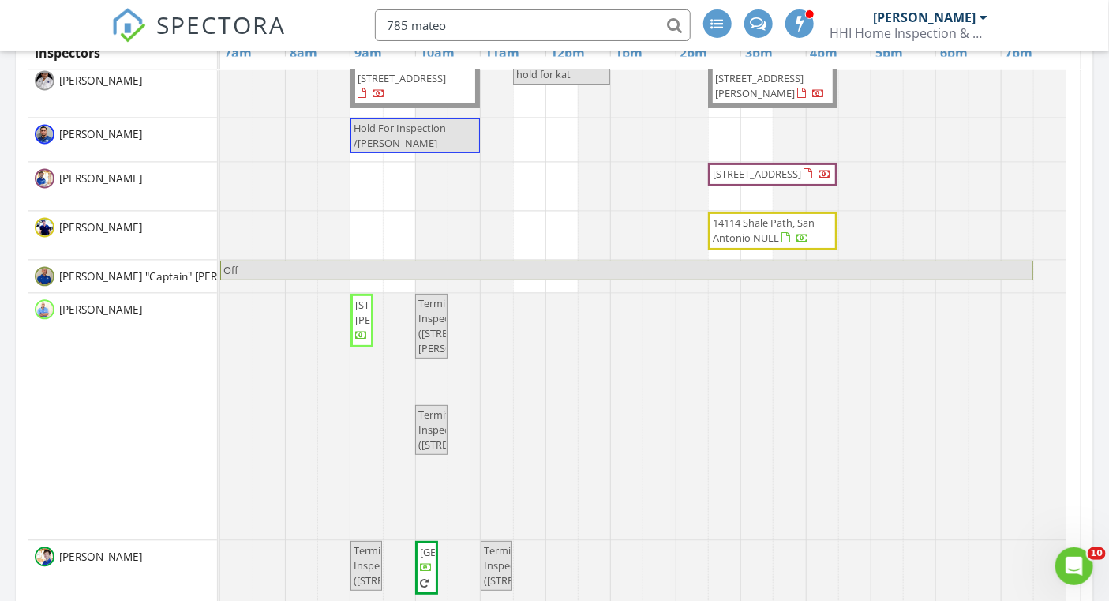
click at [431, 422] on span "Termite Inspection ([STREET_ADDRESS])" at bounding box center [431, 430] width 29 height 46
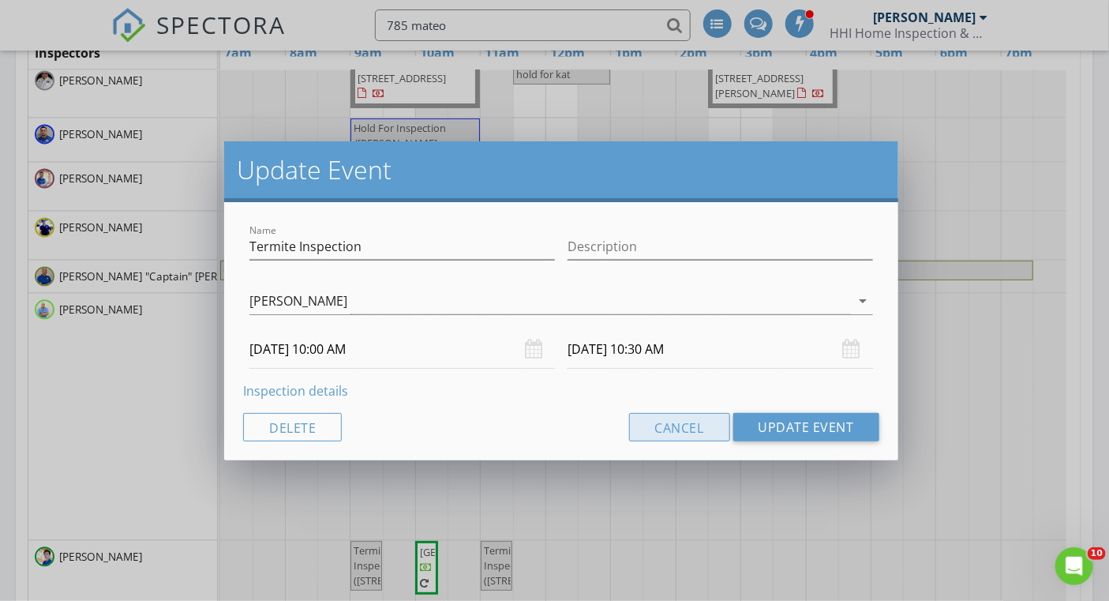
click at [675, 417] on button "Cancel" at bounding box center [679, 427] width 101 height 28
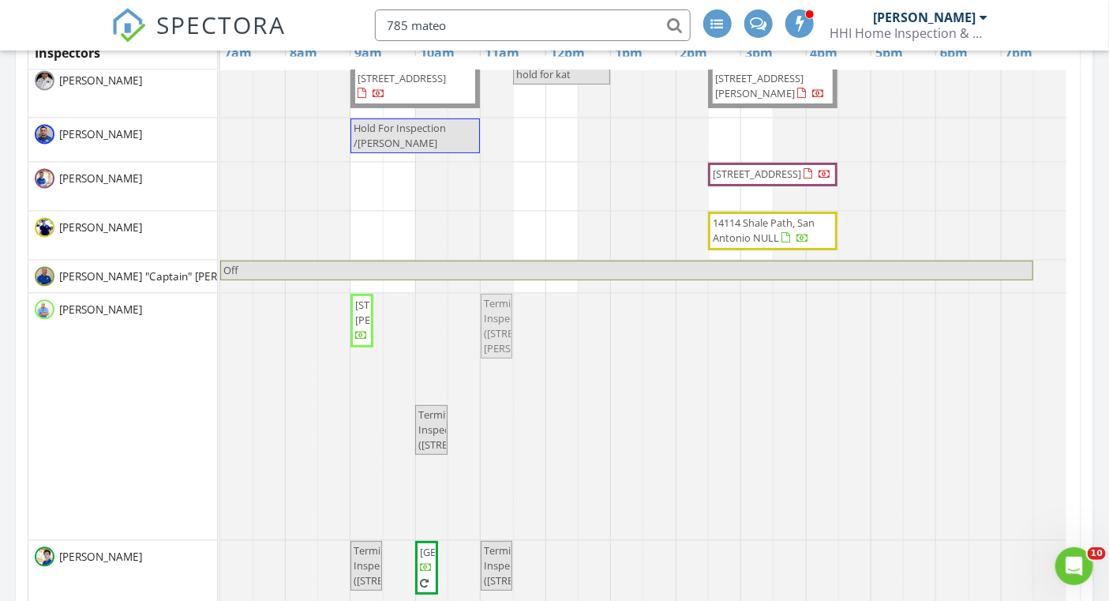
drag, startPoint x: 438, startPoint y: 340, endPoint x: 504, endPoint y: 347, distance: 65.9
click at [220, 347] on div "[STREET_ADDRESS][PERSON_NAME] Termite Inspection ([STREET_ADDRESS][PERSON_NAME]…" at bounding box center [220, 416] width 0 height 246
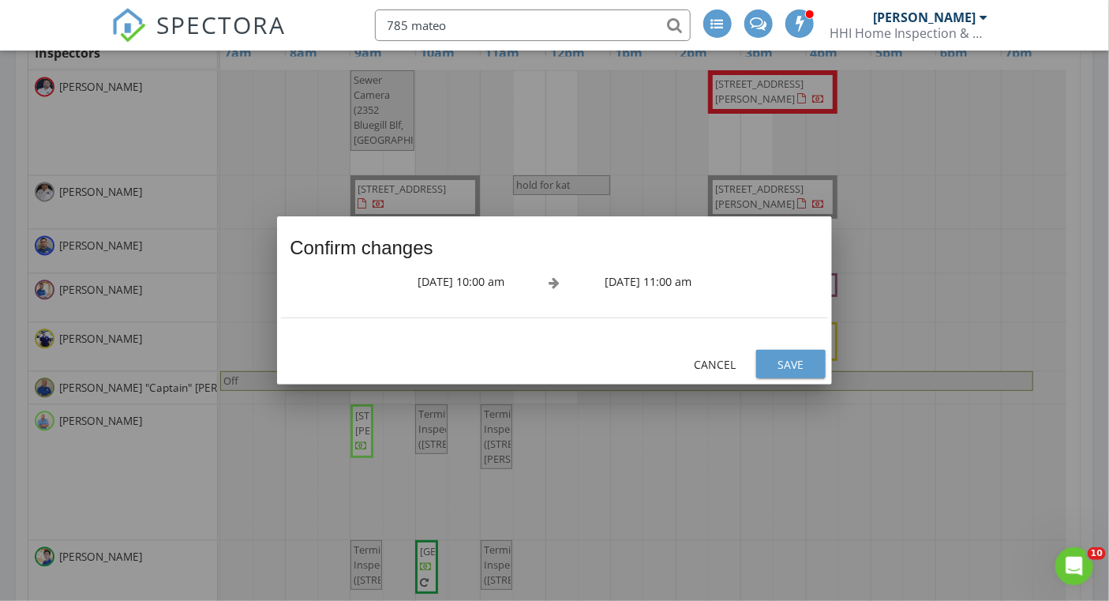
scroll to position [66, 0]
click at [800, 370] on div "Save" at bounding box center [791, 364] width 44 height 17
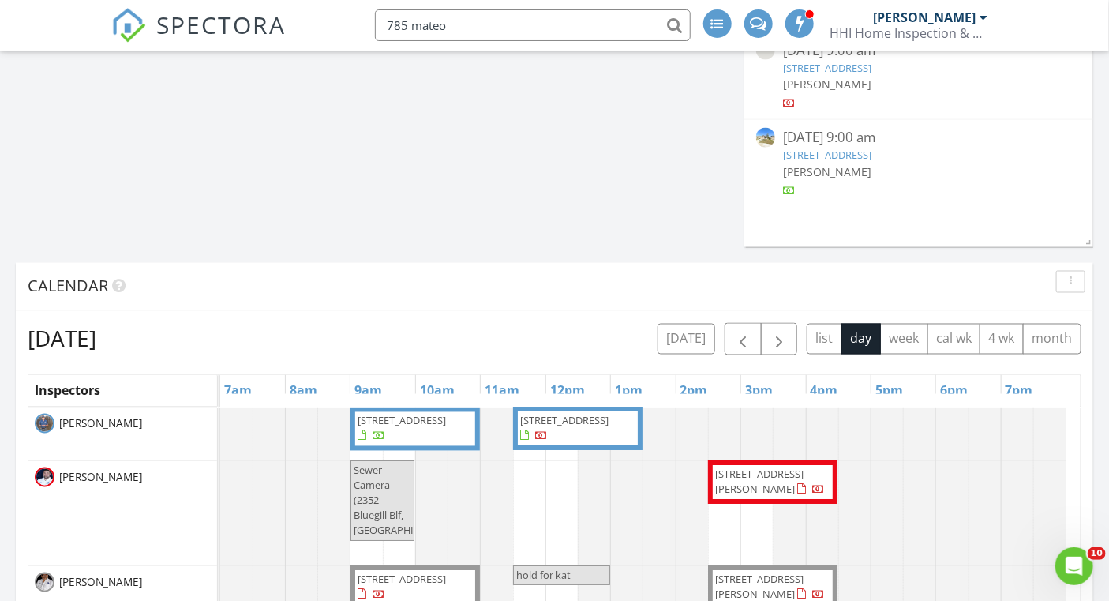
scroll to position [994, 0]
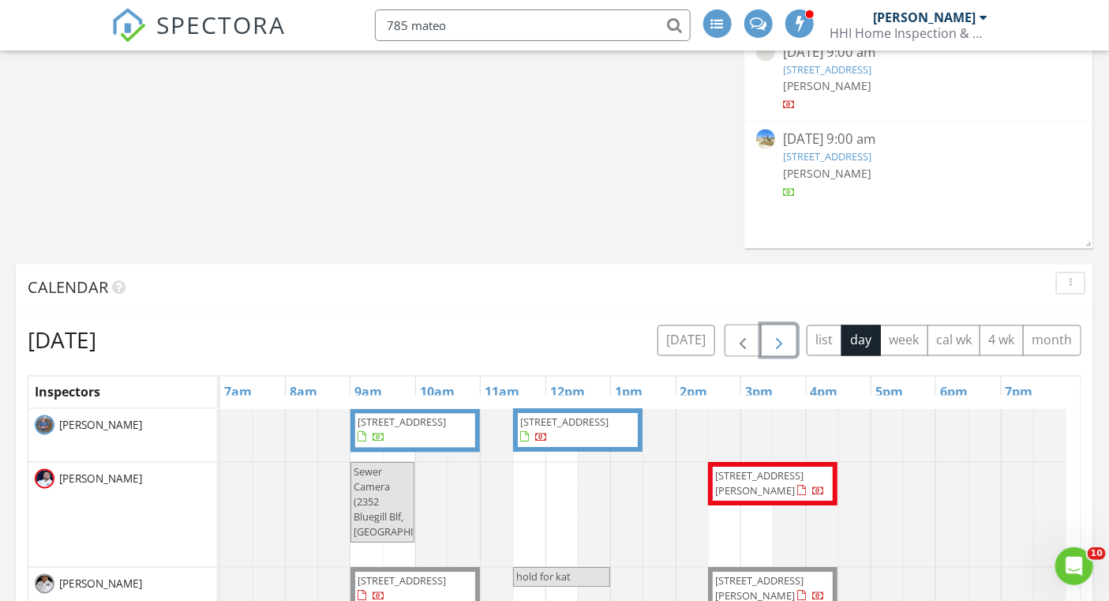
click at [771, 336] on span "button" at bounding box center [779, 341] width 19 height 19
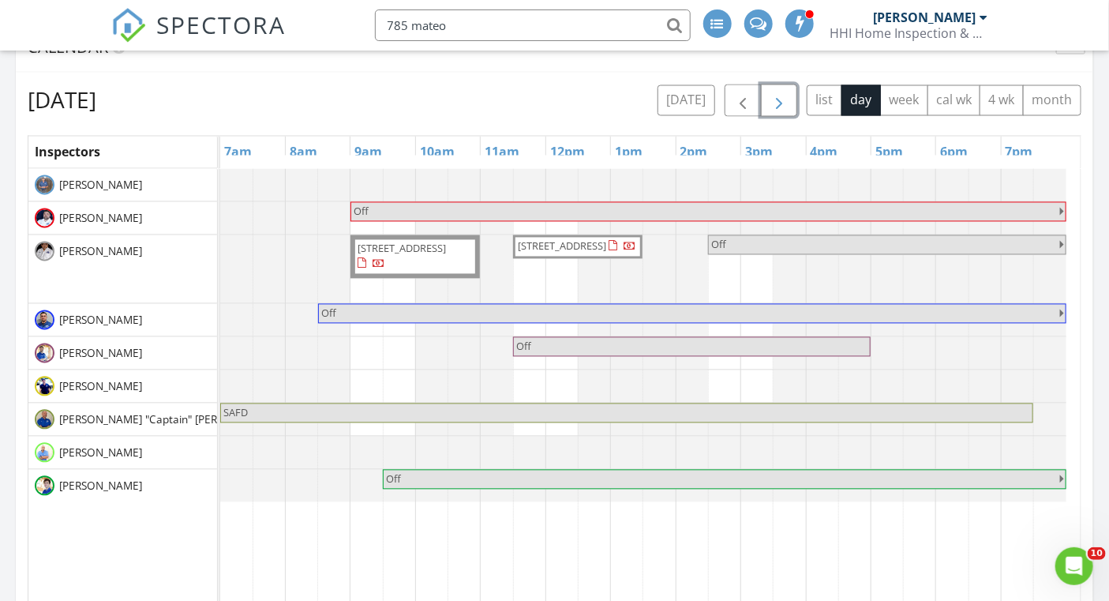
scroll to position [1253, 0]
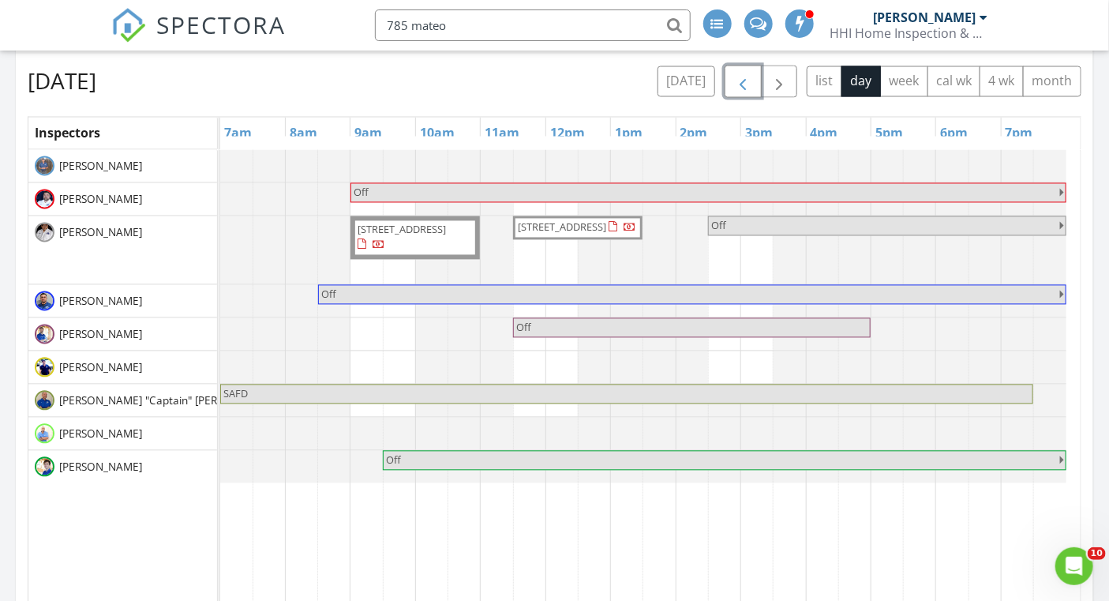
click at [740, 84] on span "button" at bounding box center [743, 82] width 19 height 19
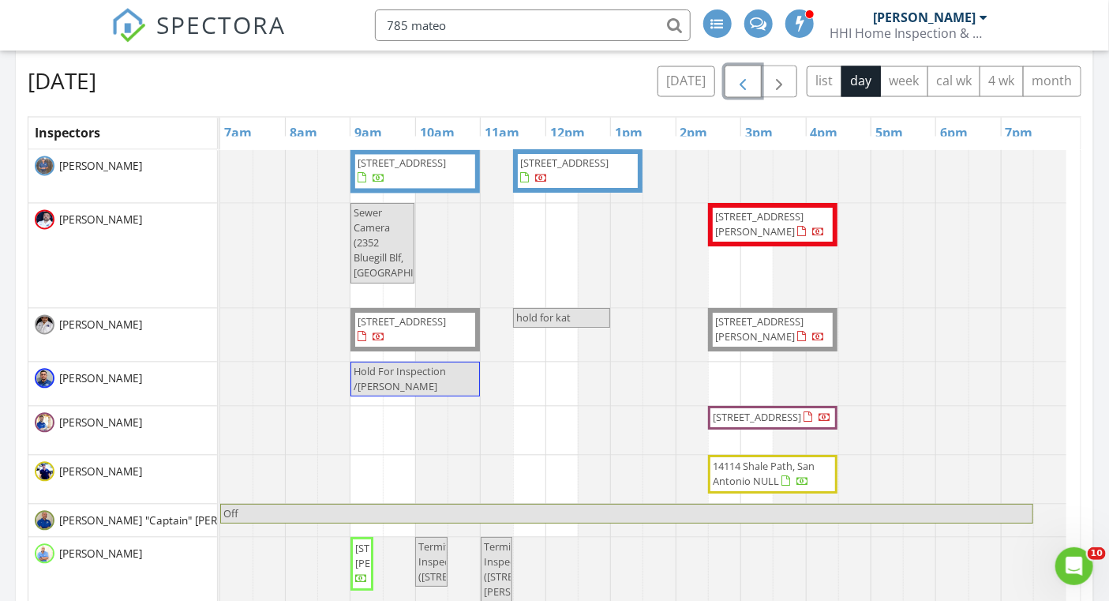
scroll to position [17, 0]
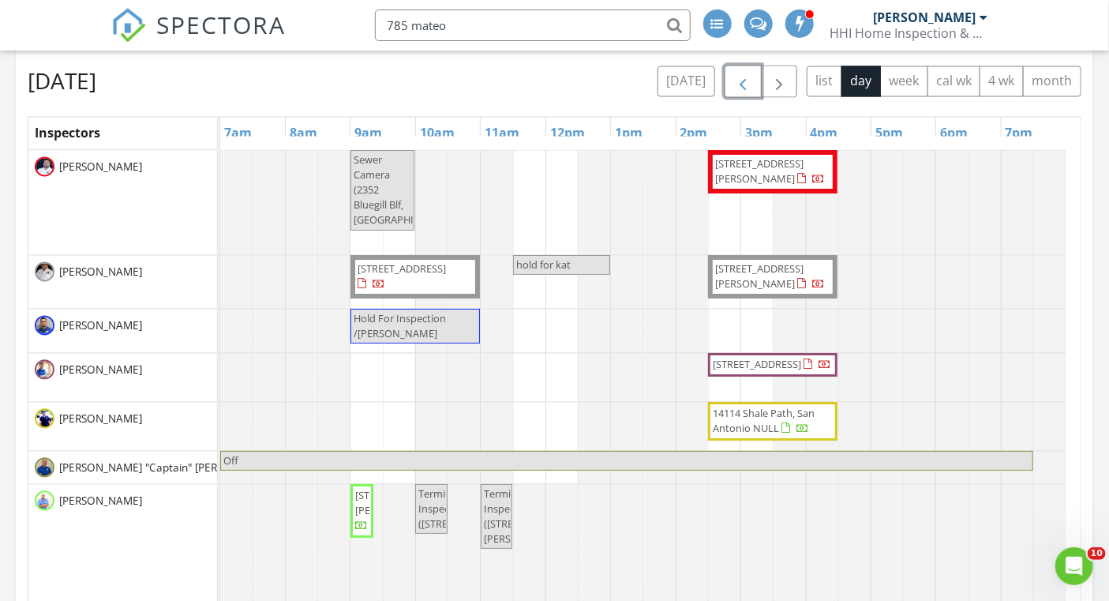
click at [749, 89] on span "button" at bounding box center [743, 82] width 19 height 19
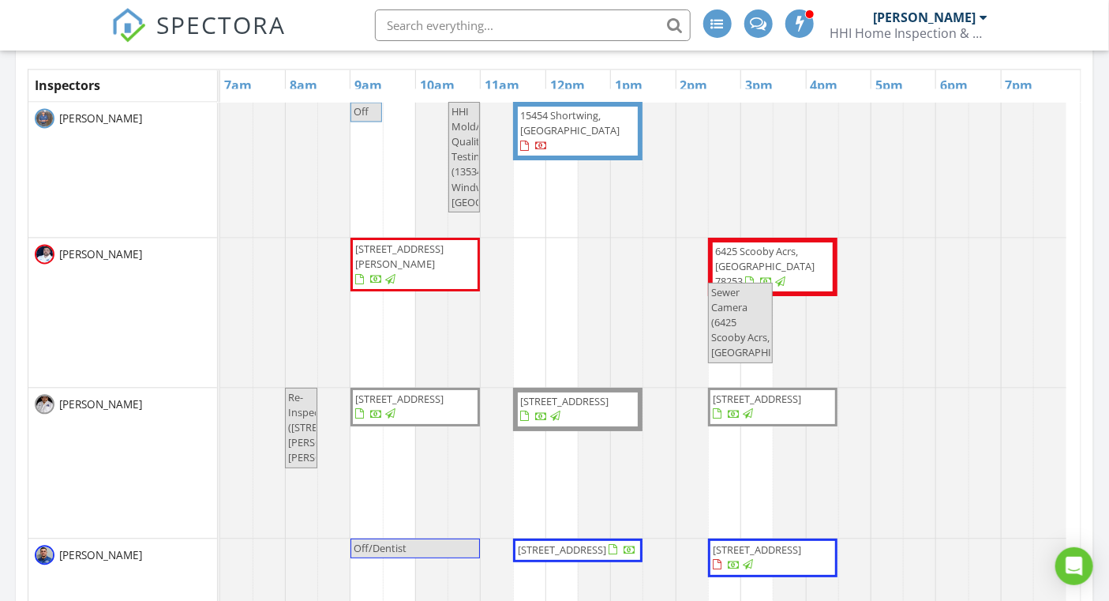
scroll to position [1281, 0]
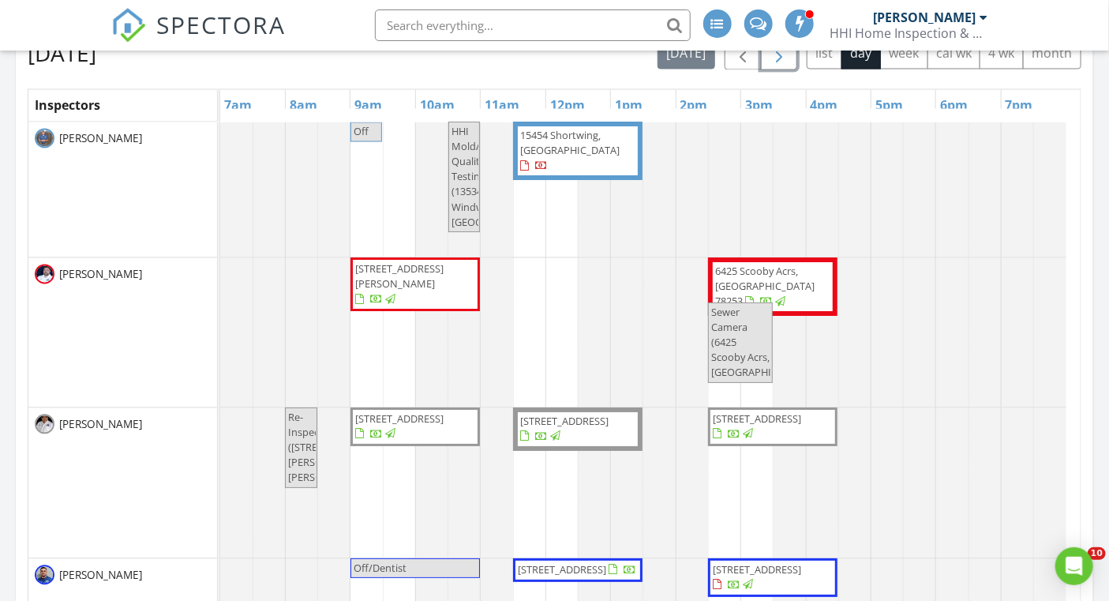
click at [770, 64] on span "button" at bounding box center [779, 54] width 19 height 19
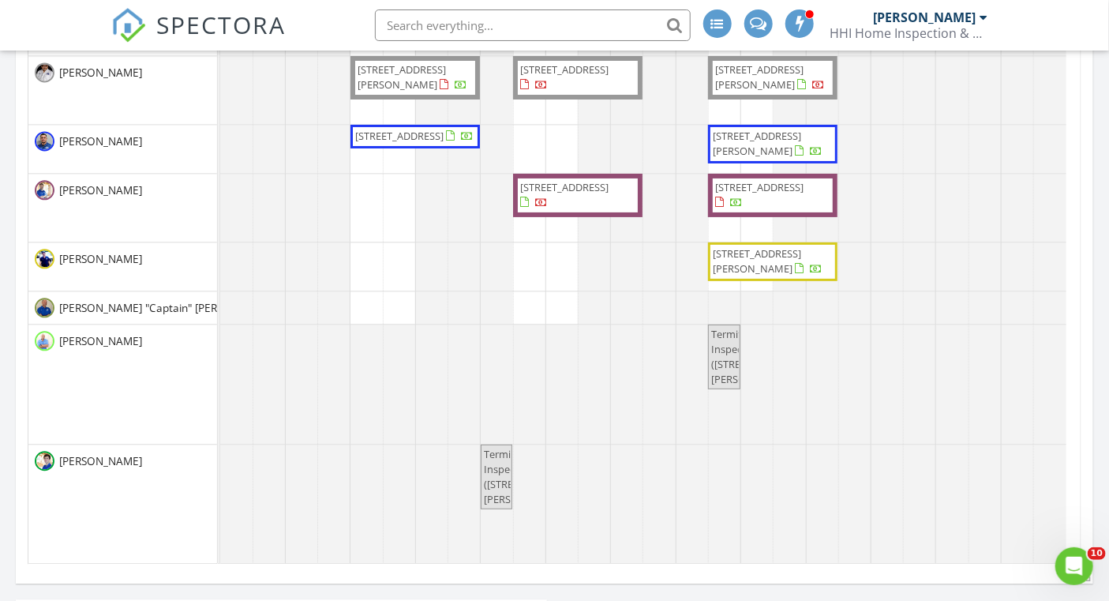
scroll to position [1454, 0]
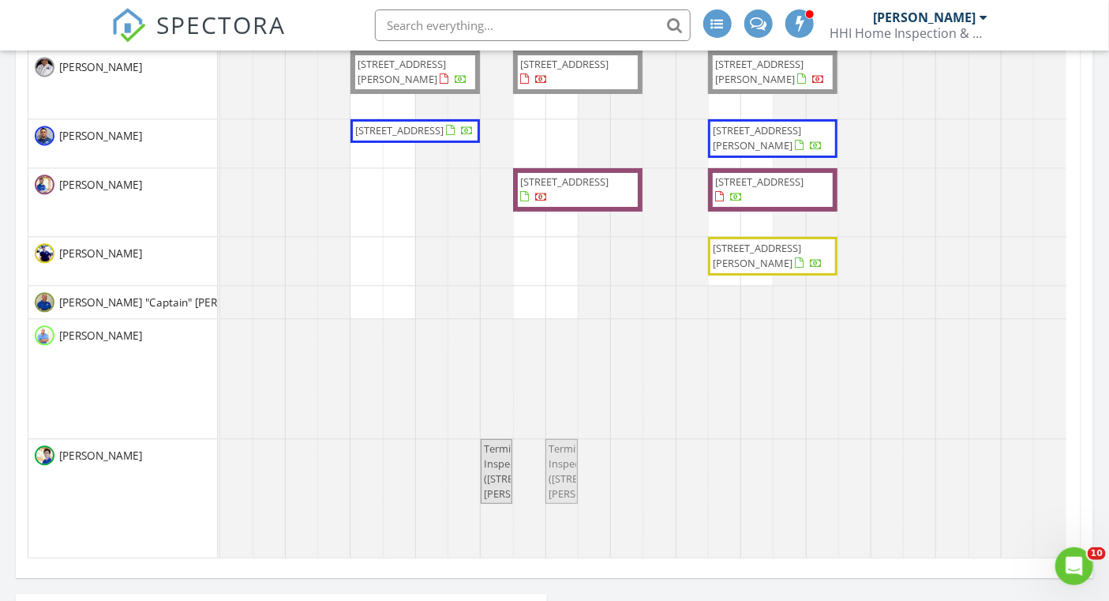
drag, startPoint x: 740, startPoint y: 369, endPoint x: 569, endPoint y: 519, distance: 227.1
click at [559, 520] on tbody "Hold for [GEOGRAPHIC_DATA] [GEOGRAPHIC_DATA] [STREET_ADDRESS][PERSON_NAME] Rein…" at bounding box center [643, 232] width 846 height 652
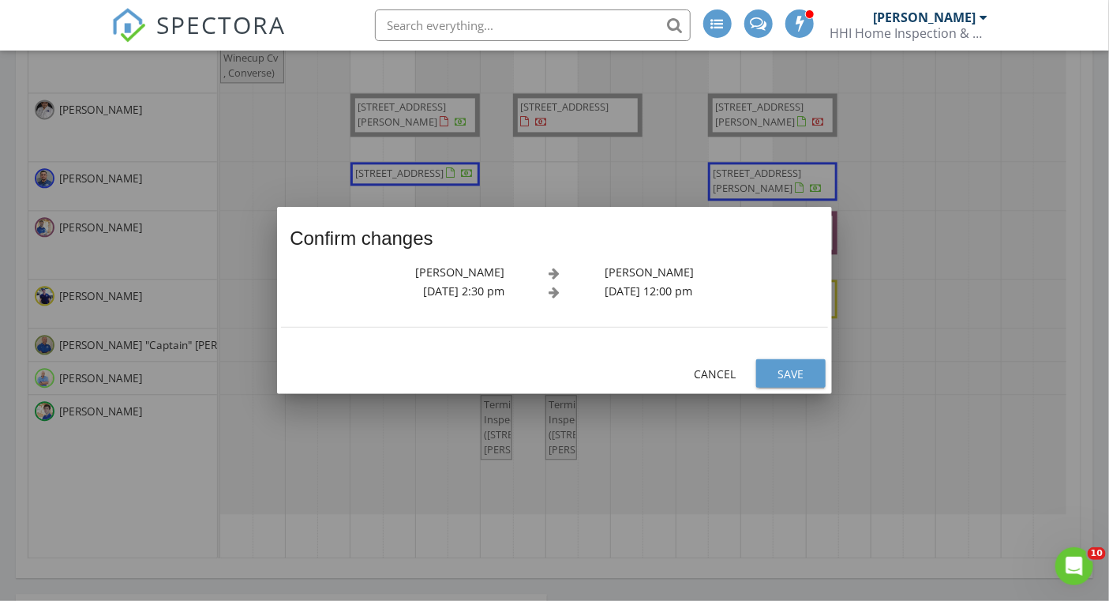
scroll to position [0, 0]
click at [775, 371] on div "Save" at bounding box center [791, 374] width 44 height 17
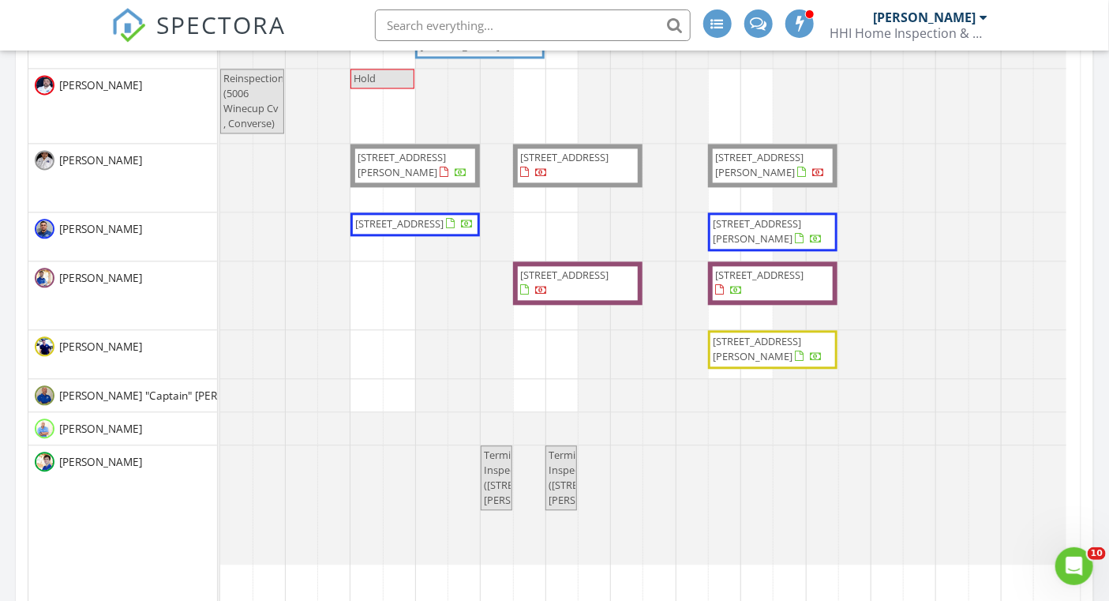
scroll to position [1448, 0]
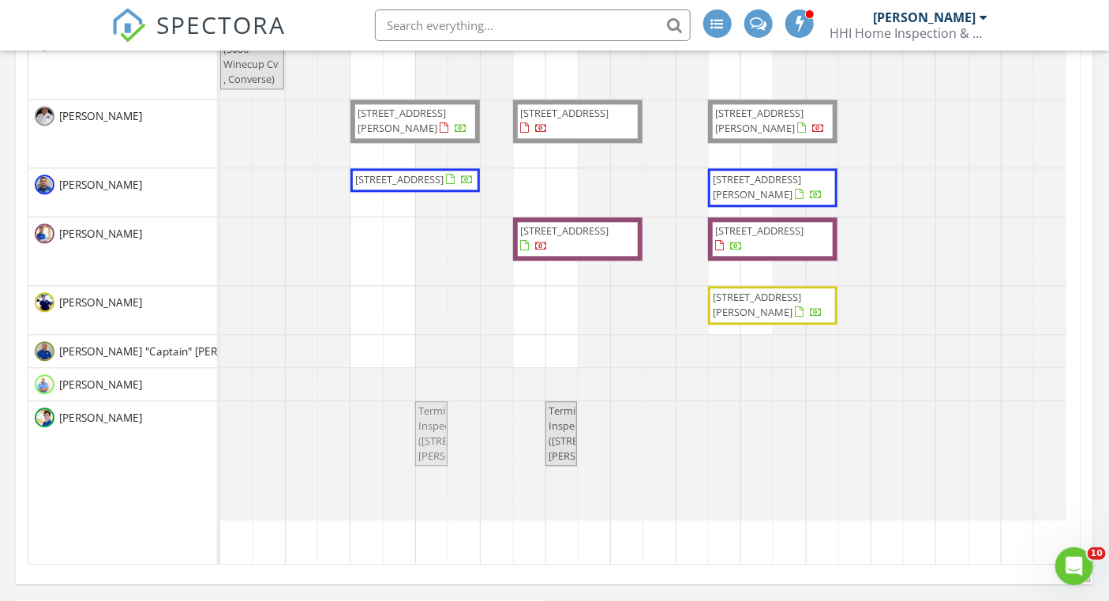
drag, startPoint x: 476, startPoint y: 431, endPoint x: 439, endPoint y: 433, distance: 37.2
click at [220, 433] on div "Termite Inspection (326 Furr Dr, San Antonio) Termite Inspection (438 Co Rd 679…" at bounding box center [220, 460] width 0 height 119
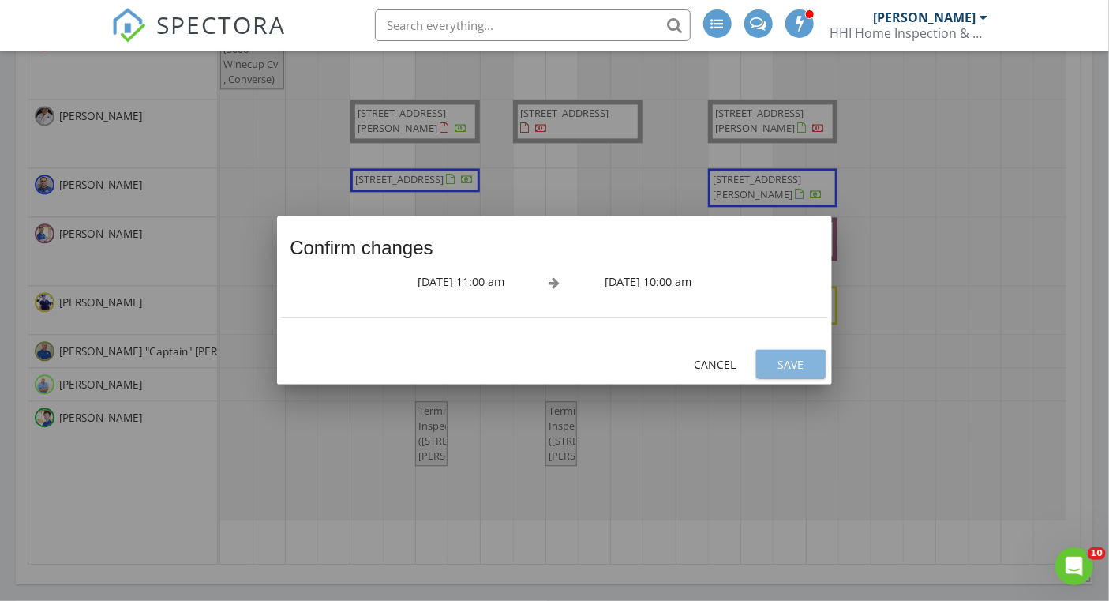
click at [773, 369] on div "Save" at bounding box center [791, 364] width 44 height 17
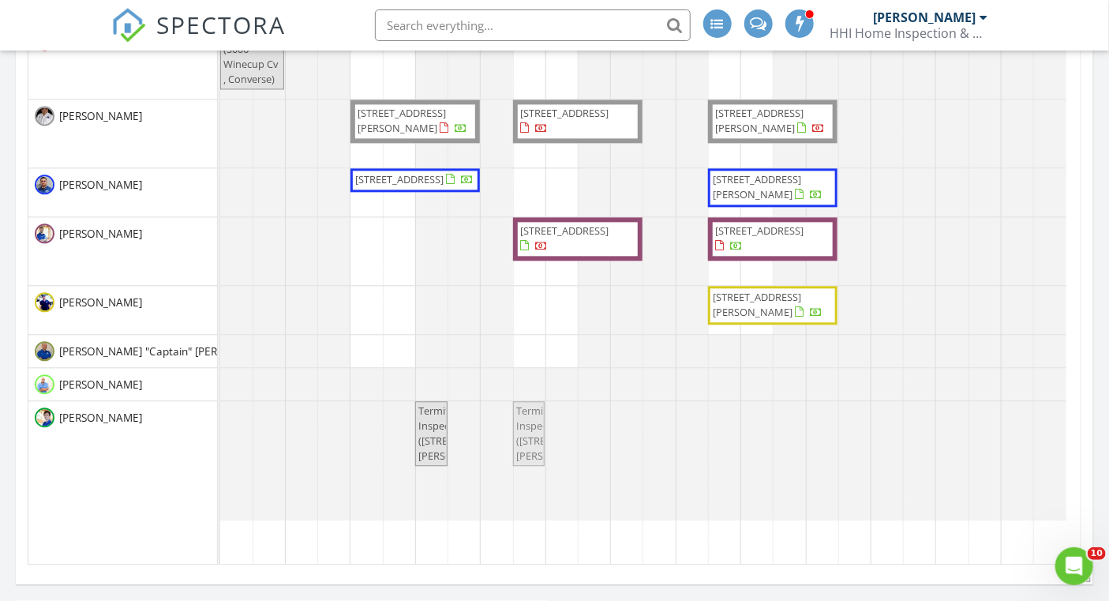
click at [220, 471] on div "Termite Inspection (326 Furr Dr, San Antonio) Termite Inspection (438 Co Rd 679…" at bounding box center [220, 460] width 0 height 119
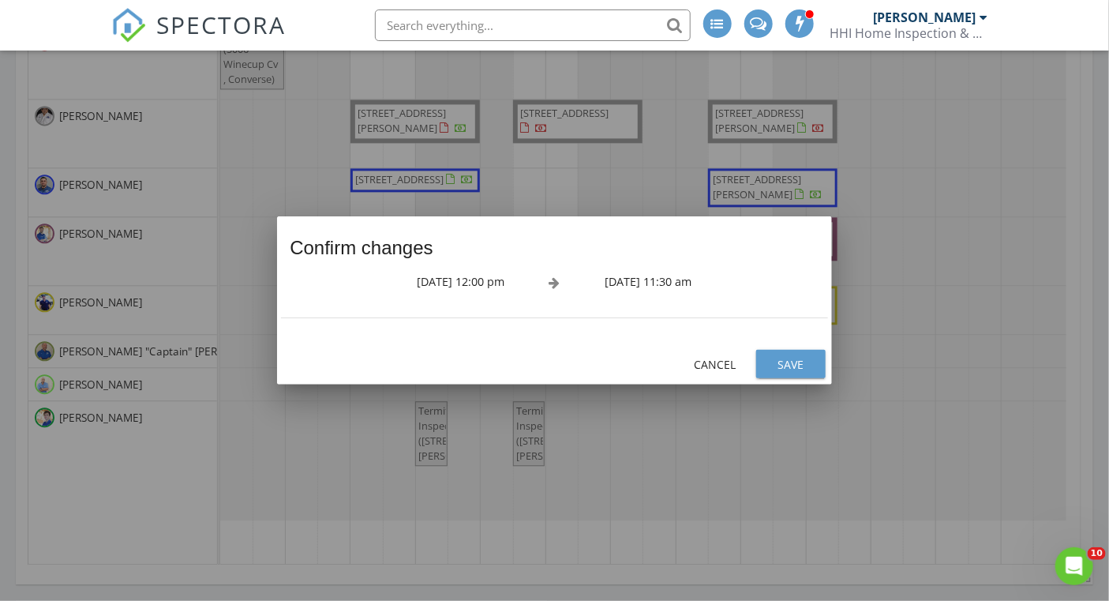
click at [779, 361] on div "Save" at bounding box center [791, 364] width 44 height 17
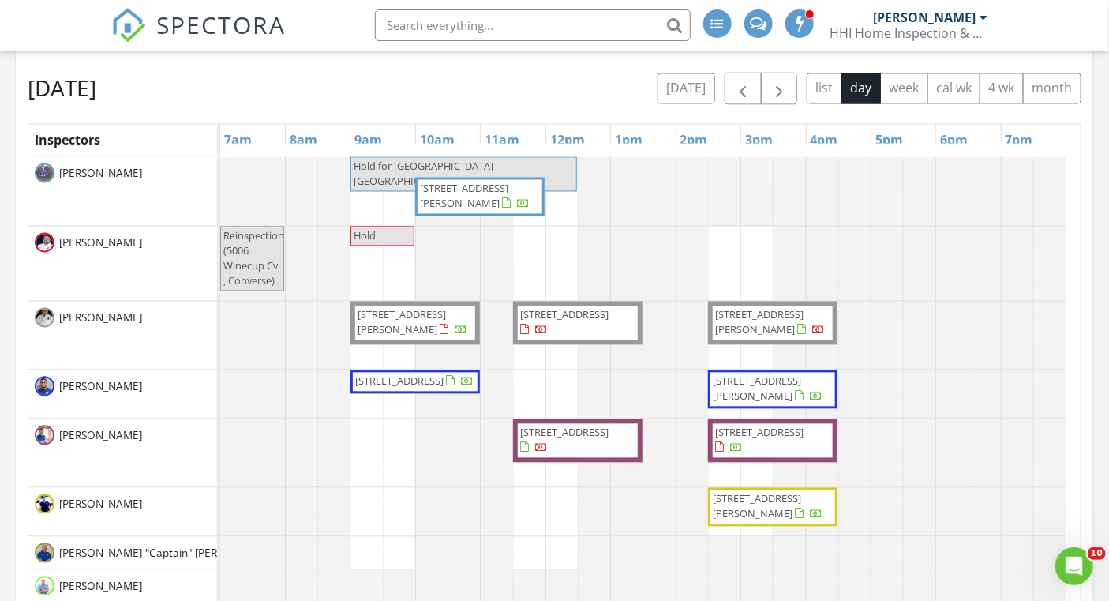
scroll to position [1242, 0]
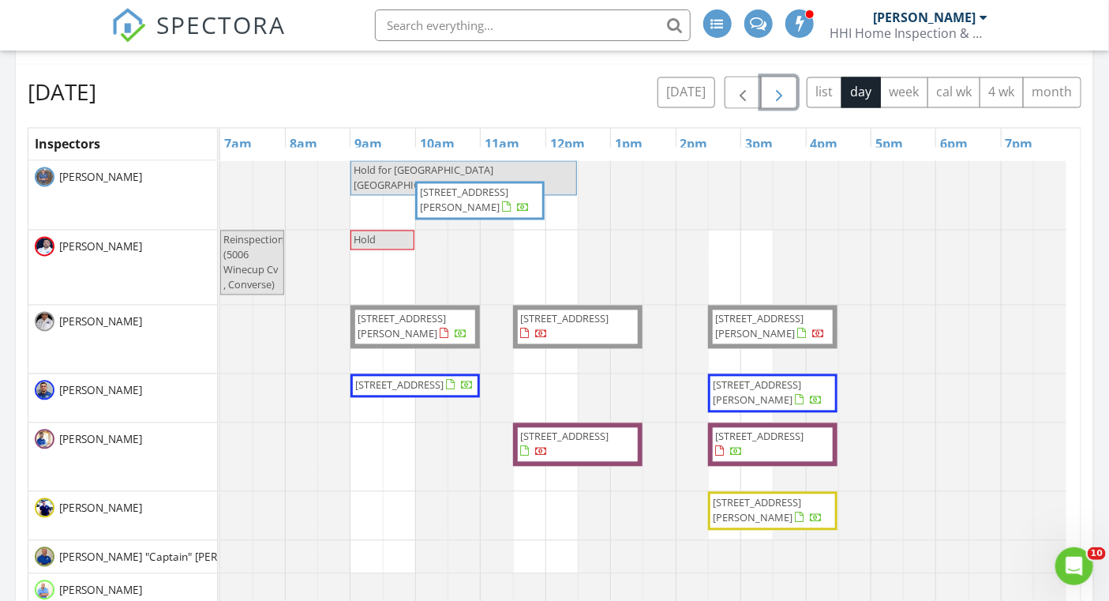
click at [779, 90] on span "button" at bounding box center [779, 93] width 19 height 19
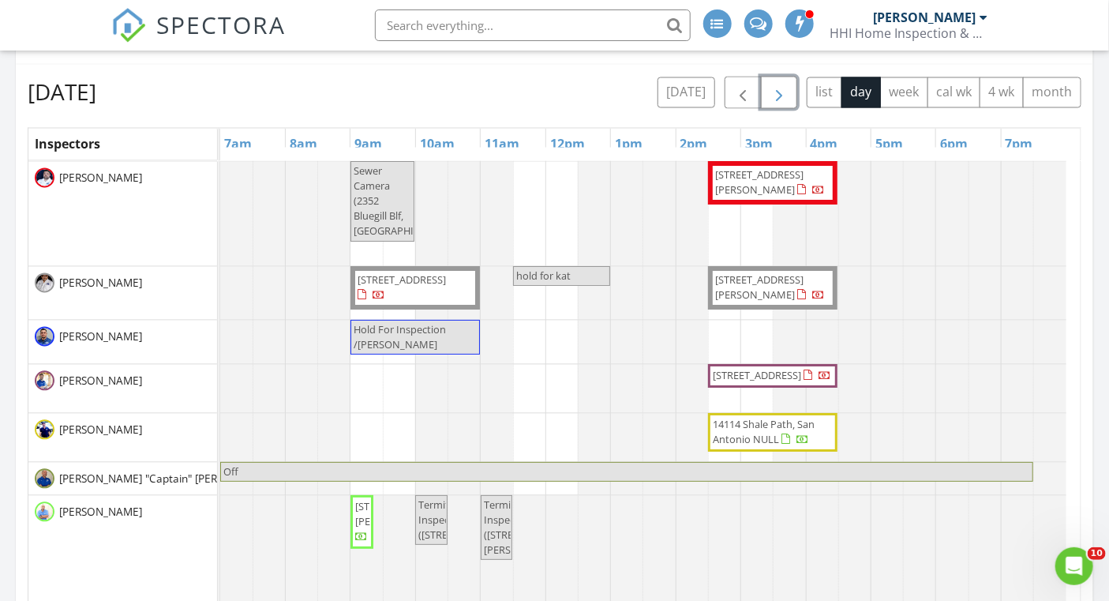
scroll to position [66, 0]
click at [398, 24] on input "text" at bounding box center [533, 25] width 316 height 32
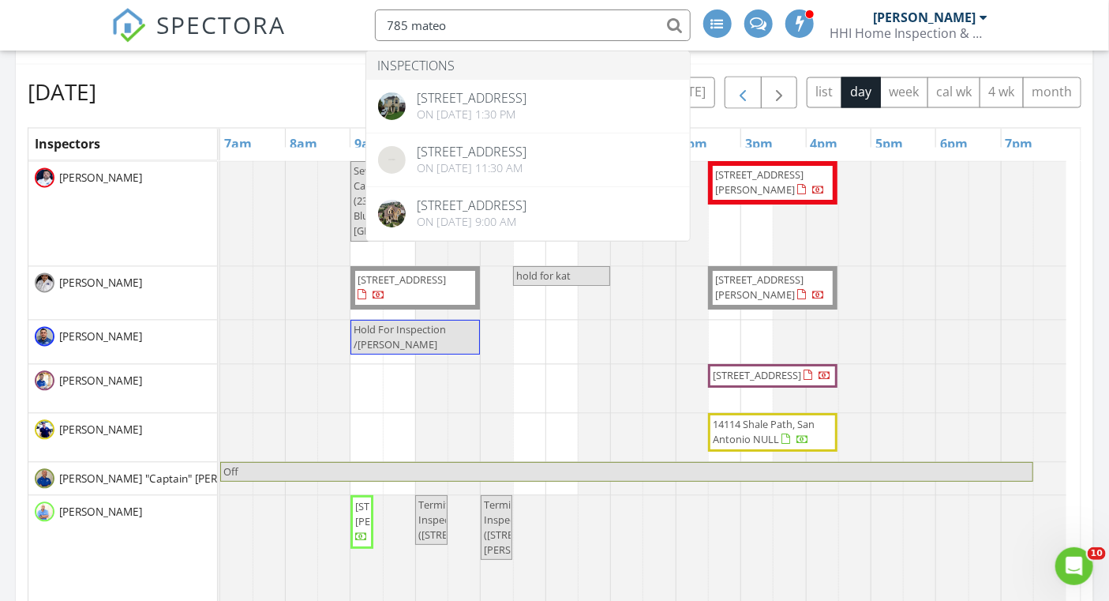
type input "785 mateo"
click at [741, 93] on span "button" at bounding box center [743, 93] width 19 height 19
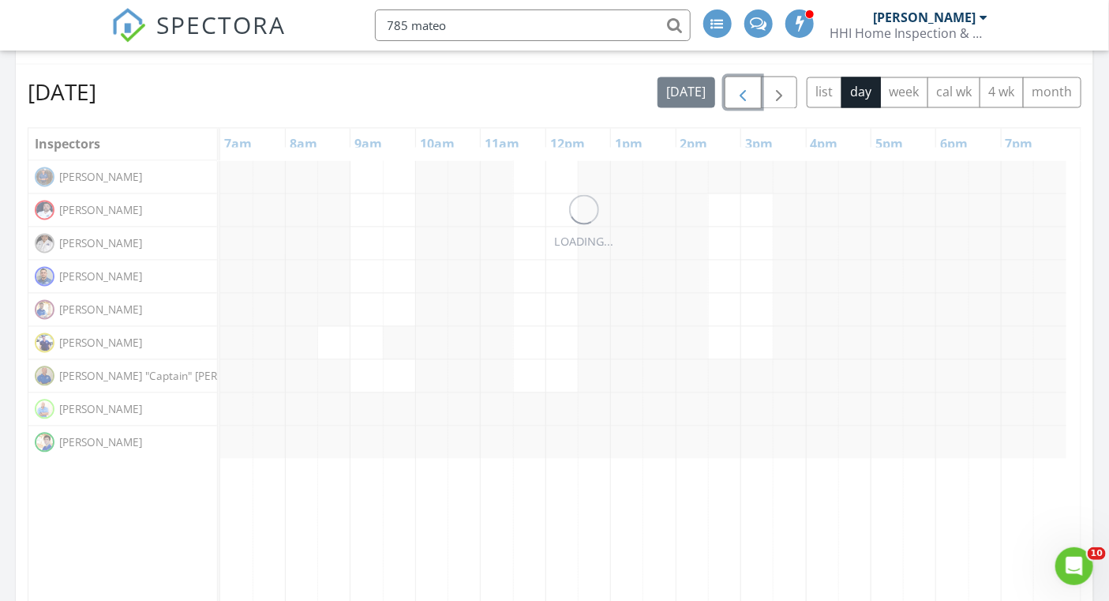
scroll to position [0, 0]
click at [741, 93] on span "button" at bounding box center [743, 93] width 19 height 19
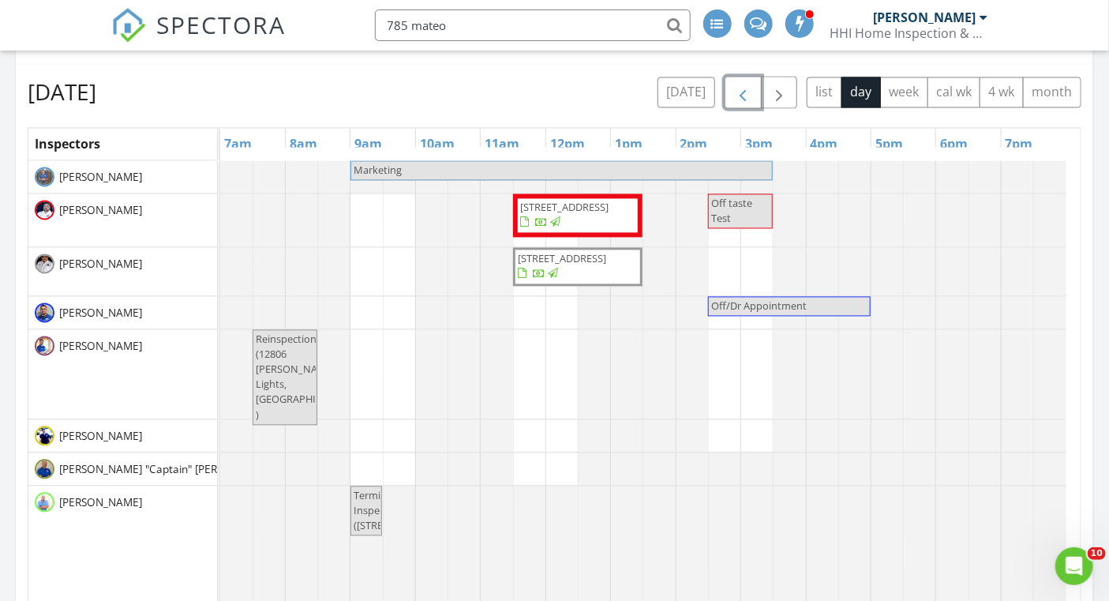
click at [741, 93] on span "button" at bounding box center [743, 93] width 19 height 19
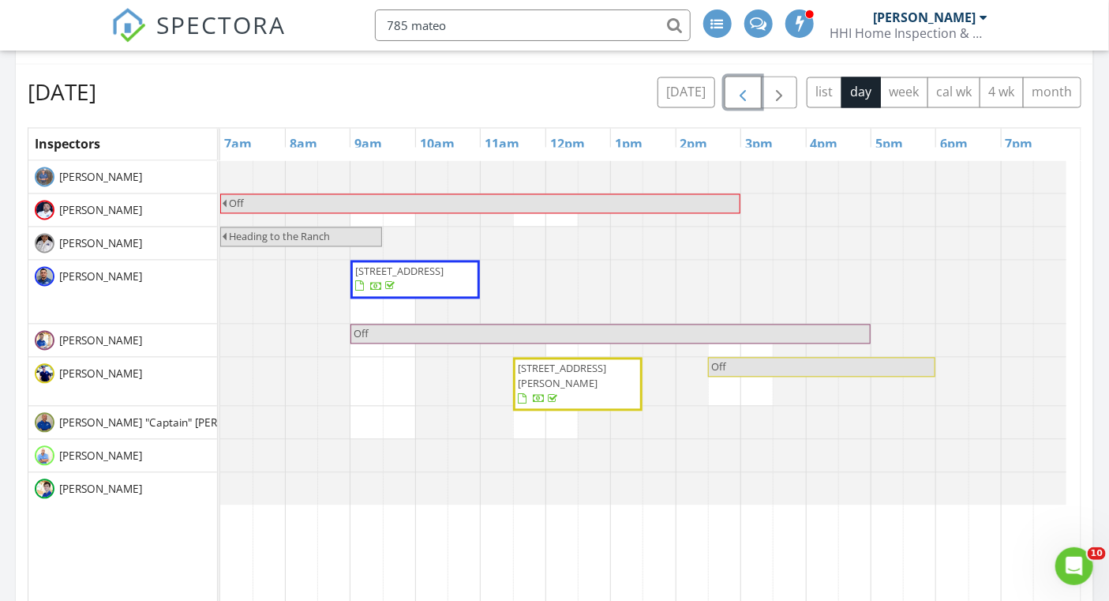
click at [741, 93] on span "button" at bounding box center [743, 93] width 19 height 19
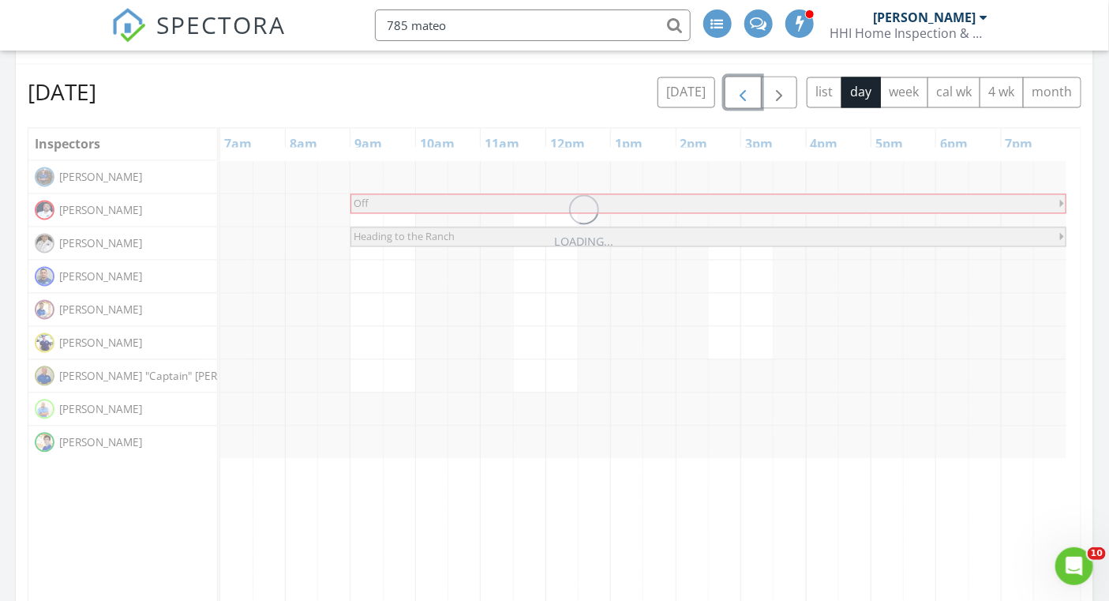
click at [741, 93] on span "button" at bounding box center [743, 93] width 19 height 19
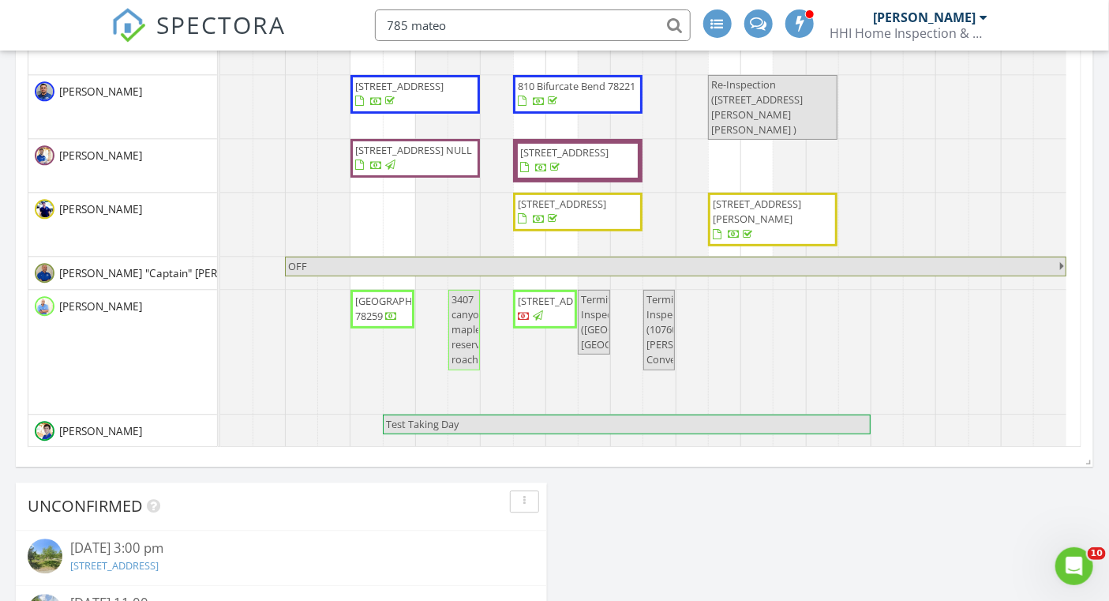
scroll to position [1572, 0]
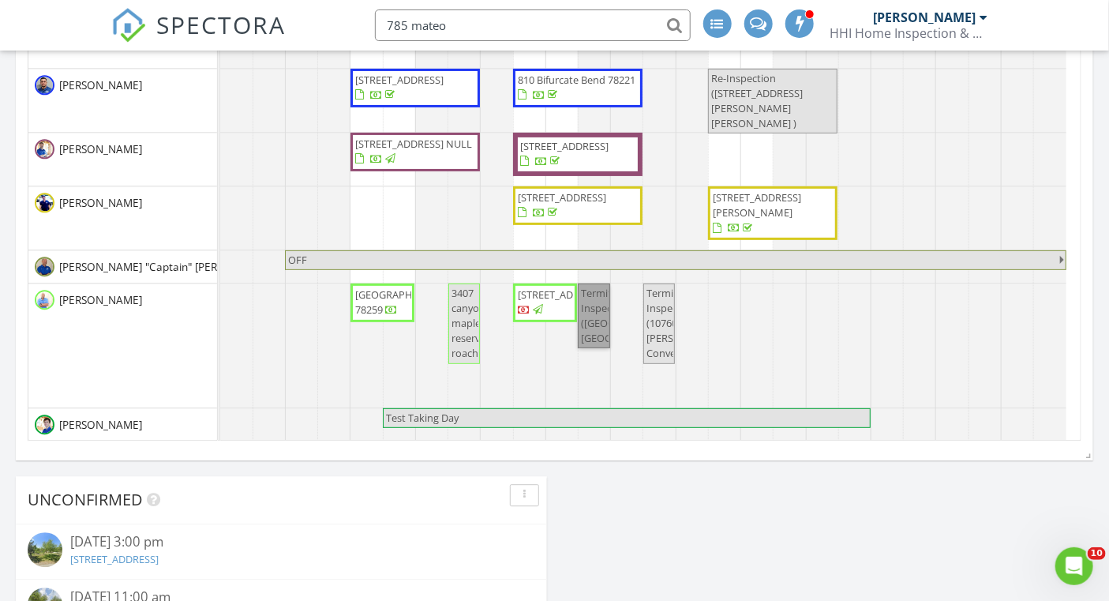
click at [585, 309] on link "Termite Inspection (786 San Mateo, New Braunfels)" at bounding box center [594, 316] width 32 height 66
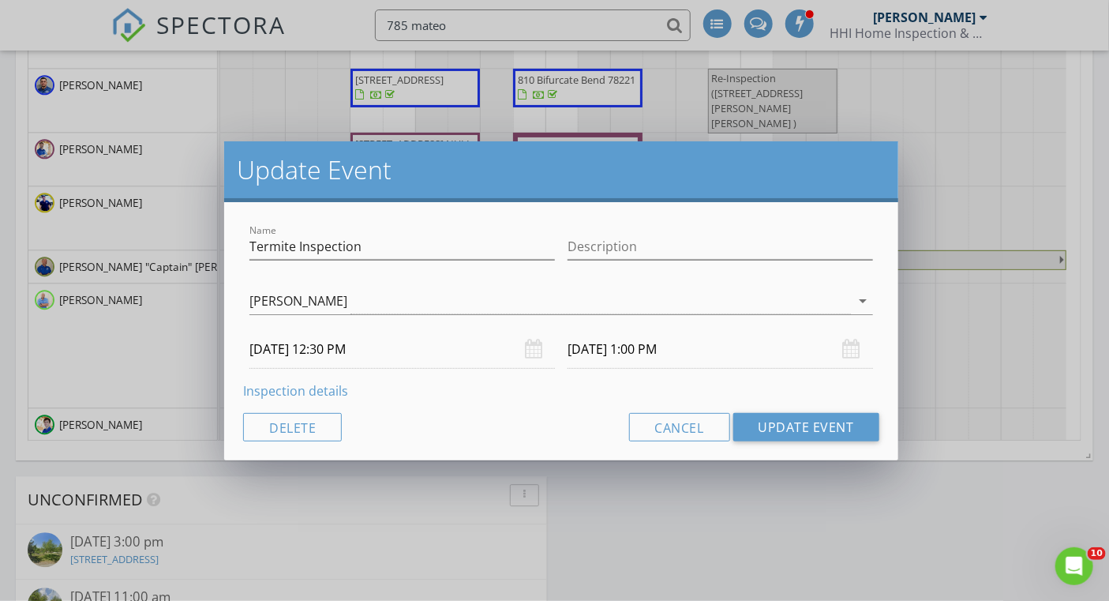
click at [279, 348] on input "08/22/2025 12:30 PM" at bounding box center [403, 349] width 306 height 39
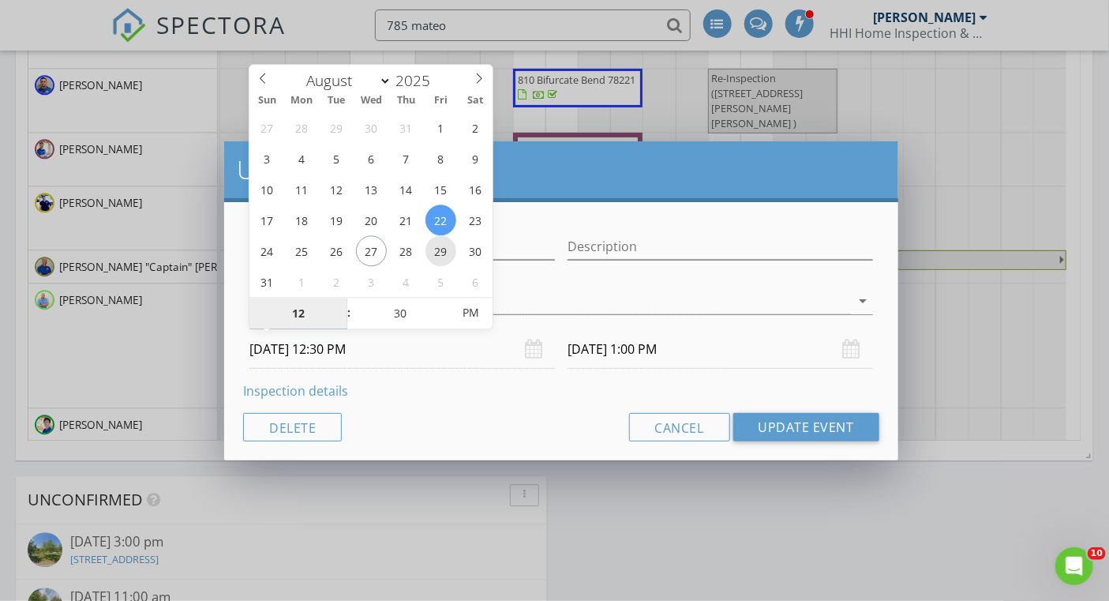
type input "08/29/2025 12:30 PM"
type input "08/29/2025 1:00 PM"
type input "11"
type input "[DATE] 11:30 AM"
click at [342, 320] on span at bounding box center [341, 321] width 11 height 16
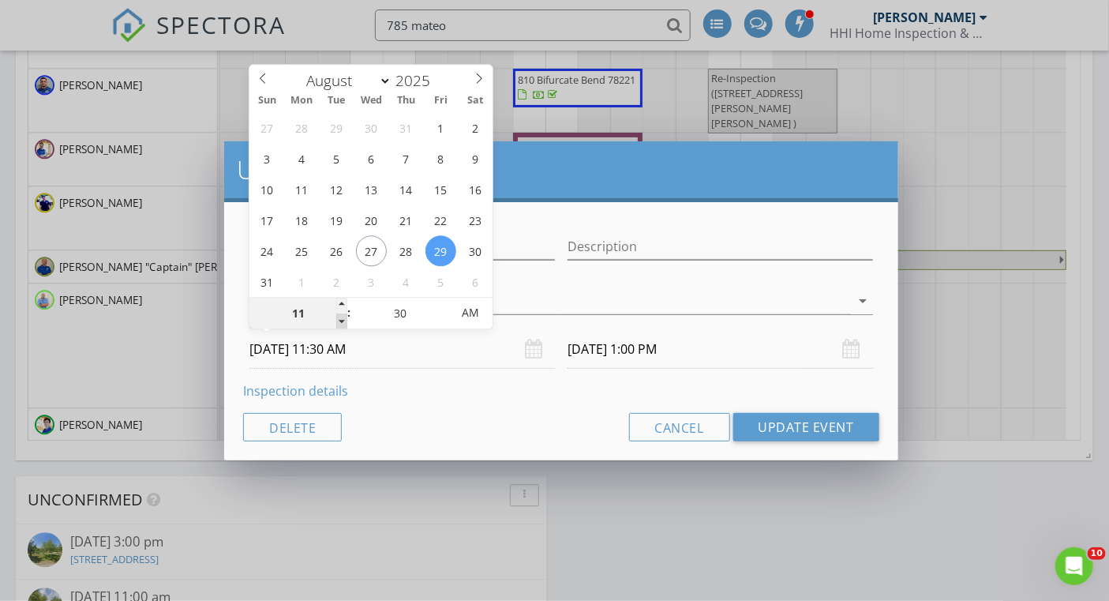
type input "08/29/2025 12:00 PM"
type input "10"
type input "[DATE] 10:30 AM"
click at [342, 320] on span at bounding box center [341, 321] width 11 height 16
type input "[DATE] 11:00 AM"
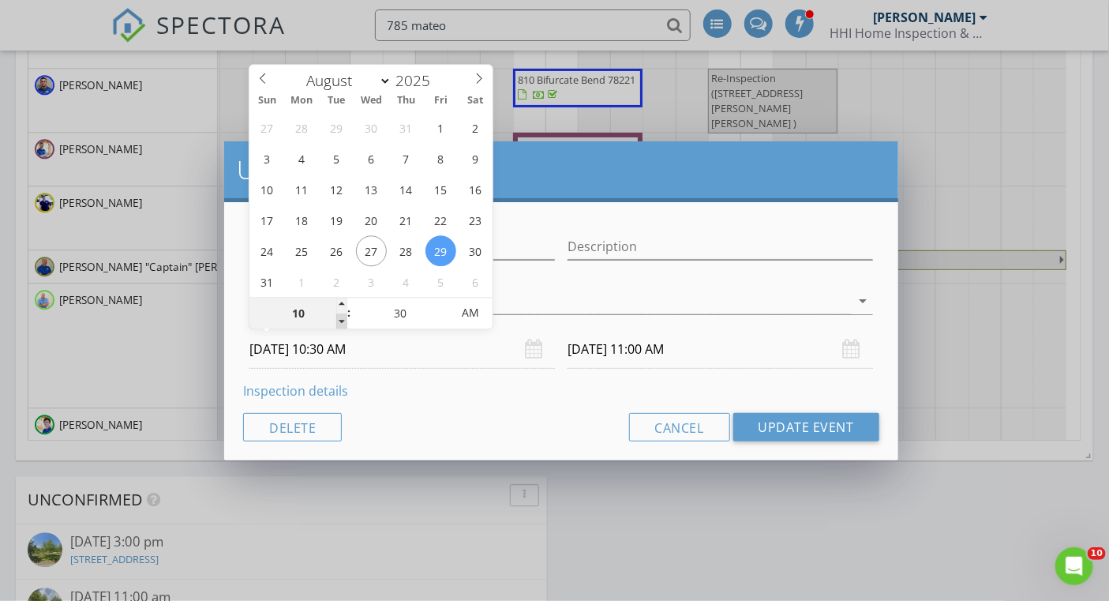
type input "09"
type input "[DATE] 9:30 AM"
click at [342, 320] on span at bounding box center [341, 321] width 11 height 16
type input "[DATE] 10:00 AM"
type input "25"
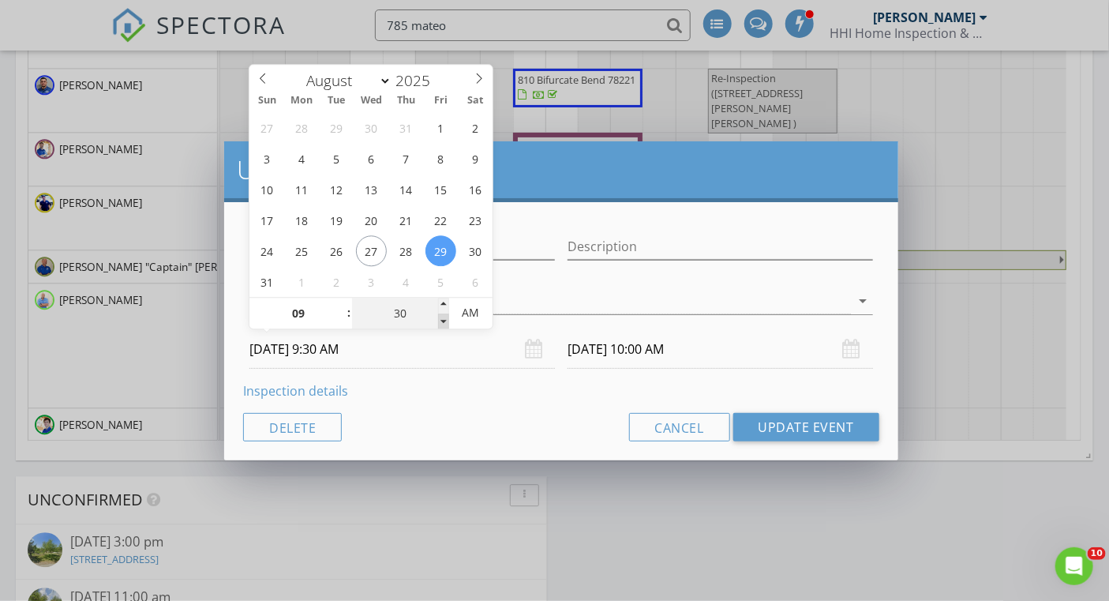
type input "08/29/2025 9:25 AM"
click at [440, 320] on span at bounding box center [443, 321] width 11 height 16
type input "08/29/2025 9:55 AM"
type input "20"
type input "08/29/2025 9:20 AM"
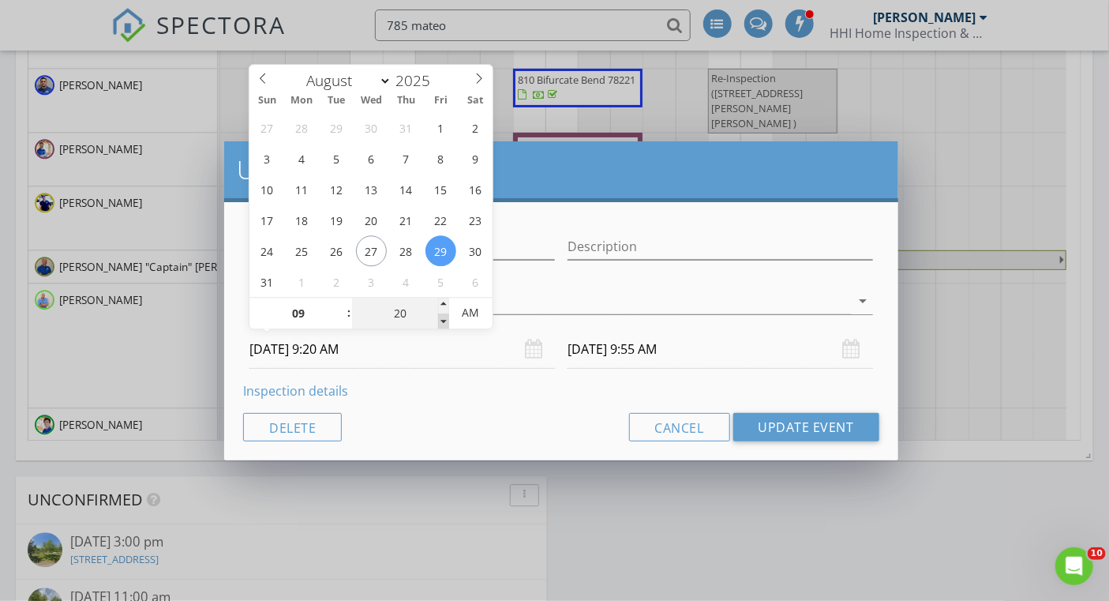
click at [440, 320] on span at bounding box center [443, 321] width 11 height 16
type input "15"
type input "08/29/2025 9:15 AM"
click at [440, 320] on span at bounding box center [443, 321] width 11 height 16
type input "08/29/2025 9:45 AM"
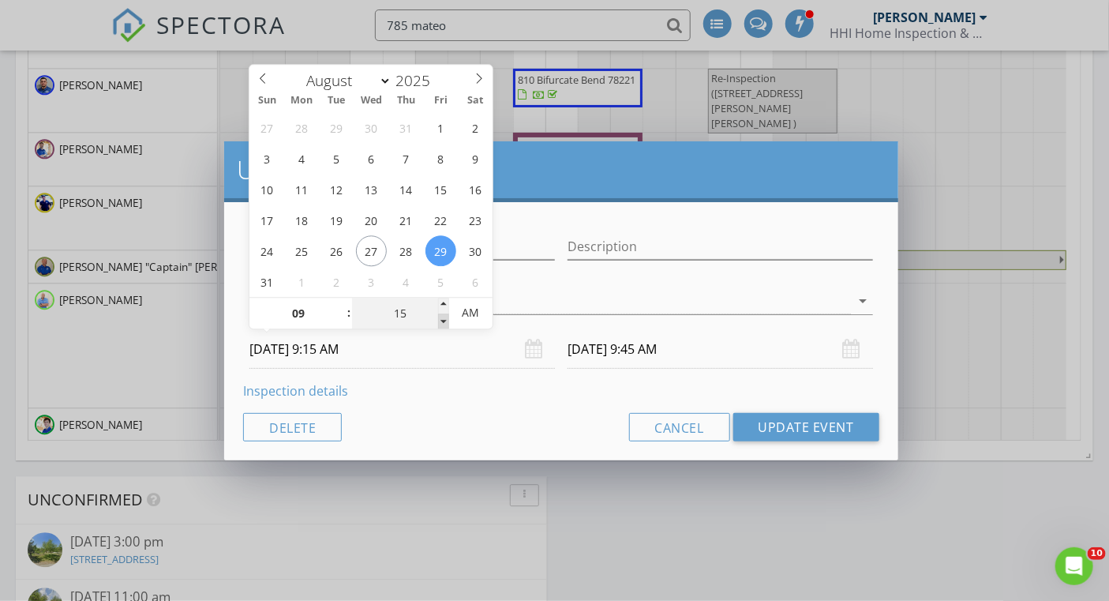
type input "10"
type input "08/29/2025 9:10 AM"
click at [440, 320] on span at bounding box center [443, 321] width 11 height 16
type input "08/29/2025 9:40 AM"
type input "05"
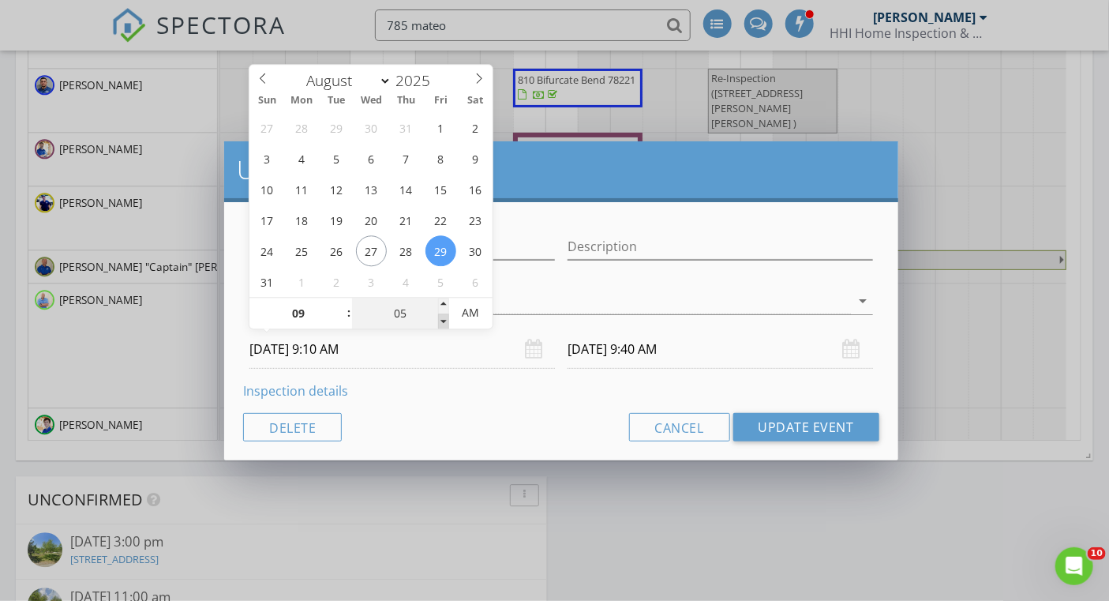
type input "08/29/2025 9:05 AM"
click at [440, 320] on span at bounding box center [443, 321] width 11 height 16
type input "08/29/2025 9:35 AM"
type input "00"
type input "[DATE] 9:00 AM"
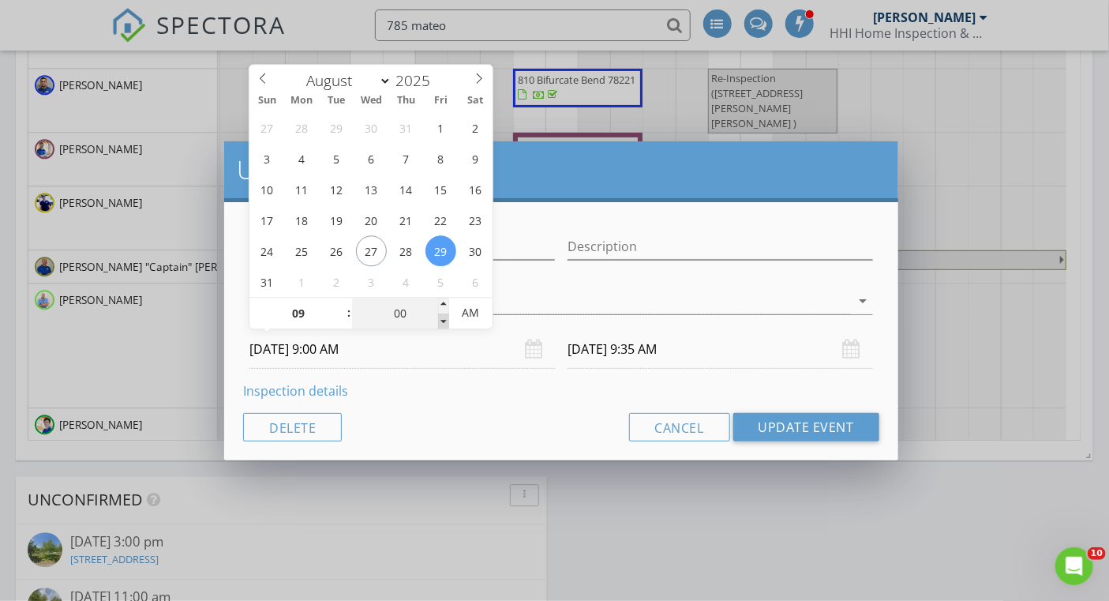
click at [440, 320] on span at bounding box center [443, 321] width 11 height 16
type input "[DATE] 9:30 AM"
click at [865, 298] on icon "arrow_drop_down" at bounding box center [863, 300] width 19 height 19
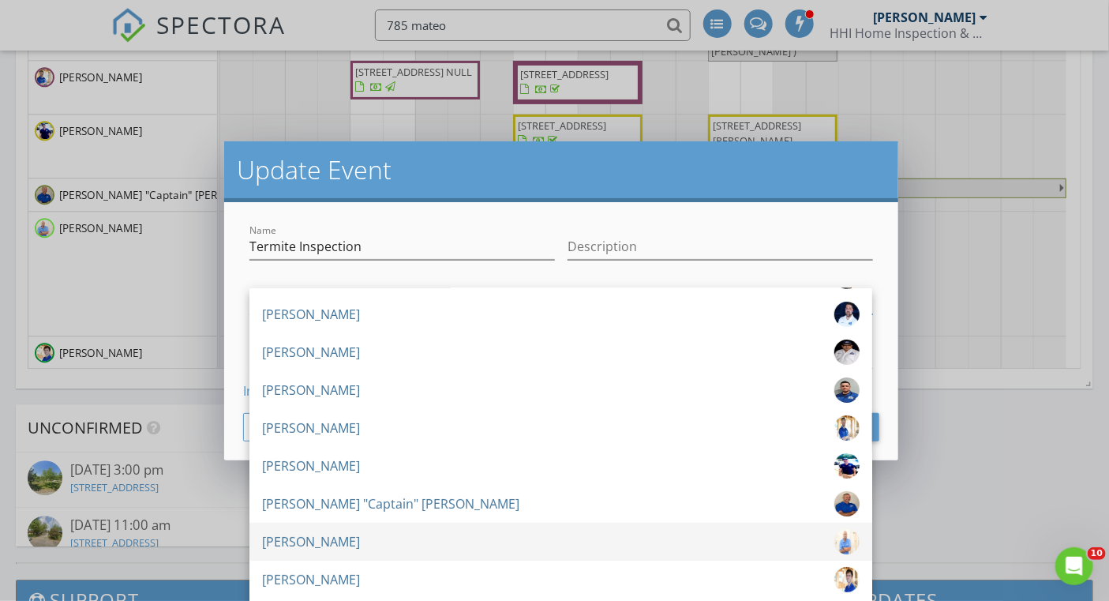
scroll to position [1650, 0]
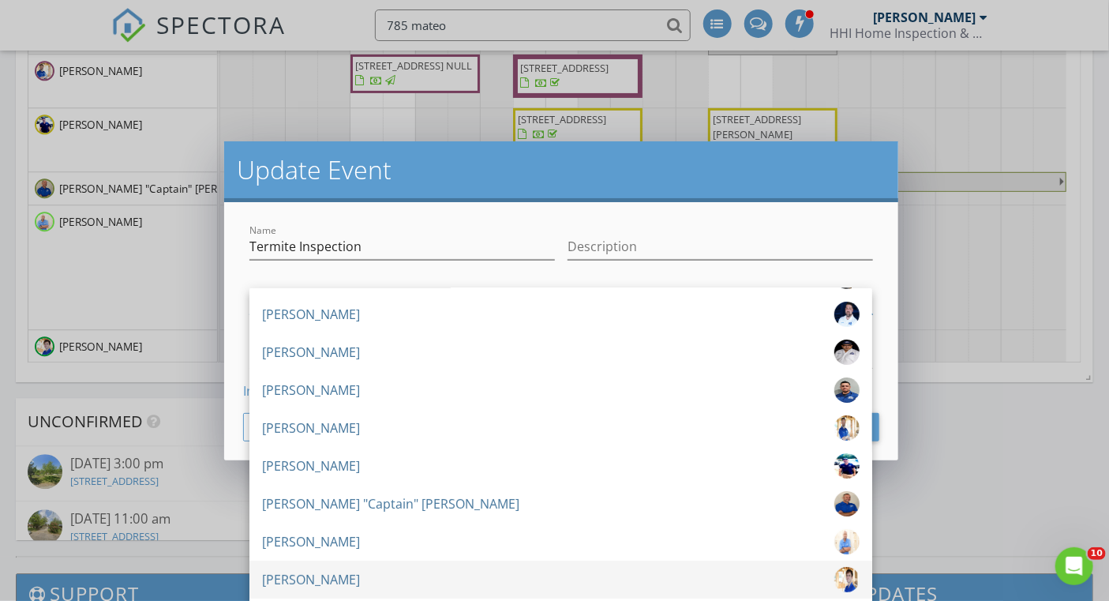
click at [274, 576] on div "[PERSON_NAME]" at bounding box center [311, 579] width 98 height 25
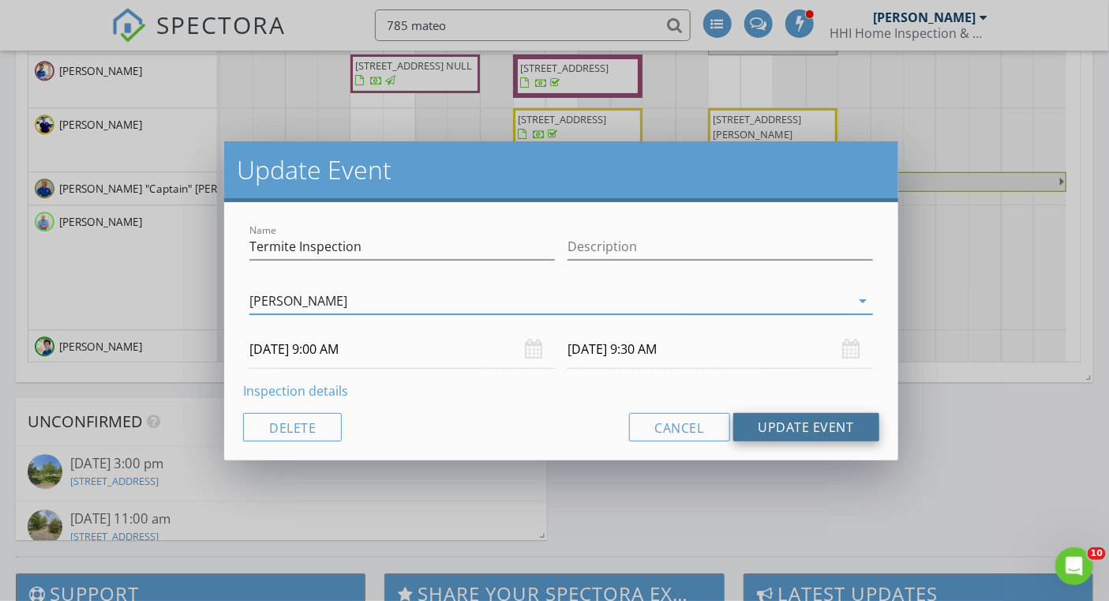
click at [784, 430] on button "Update Event" at bounding box center [807, 427] width 146 height 28
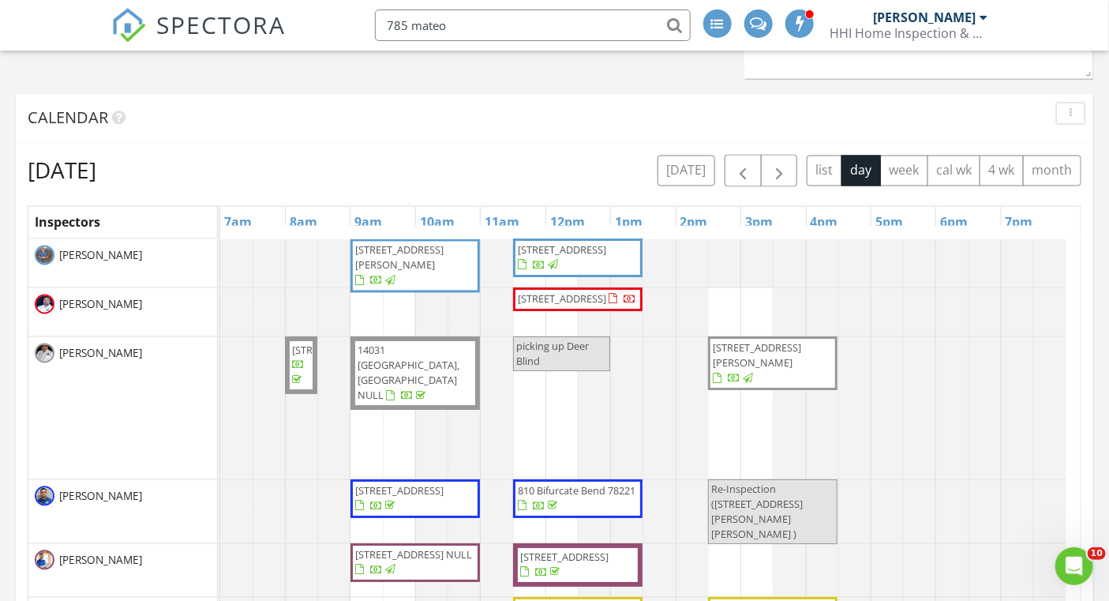
scroll to position [1156, 0]
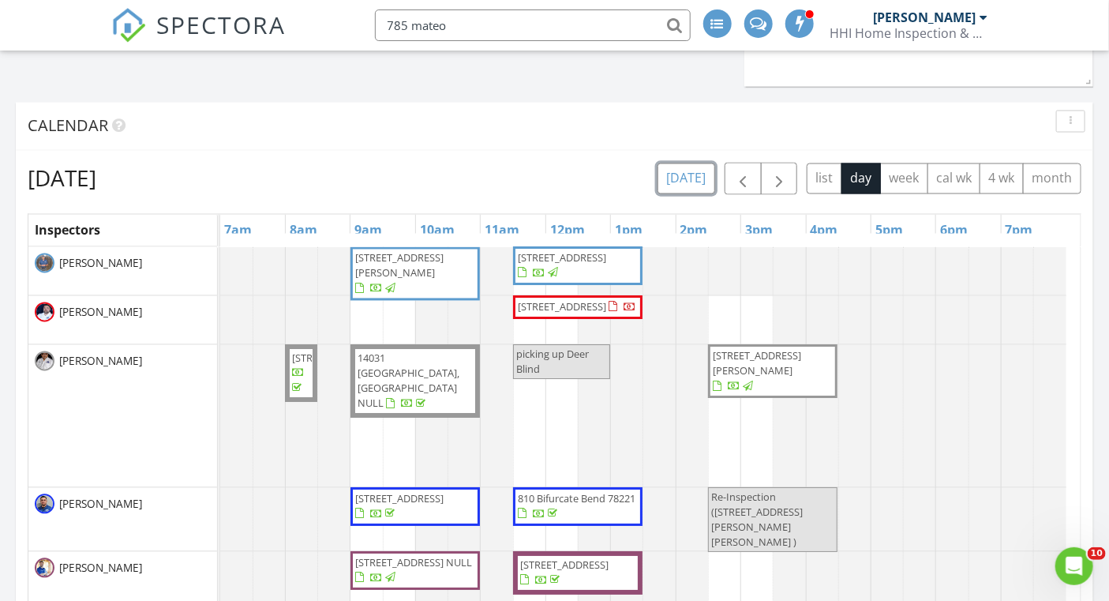
click at [705, 186] on button "[DATE]" at bounding box center [687, 178] width 58 height 31
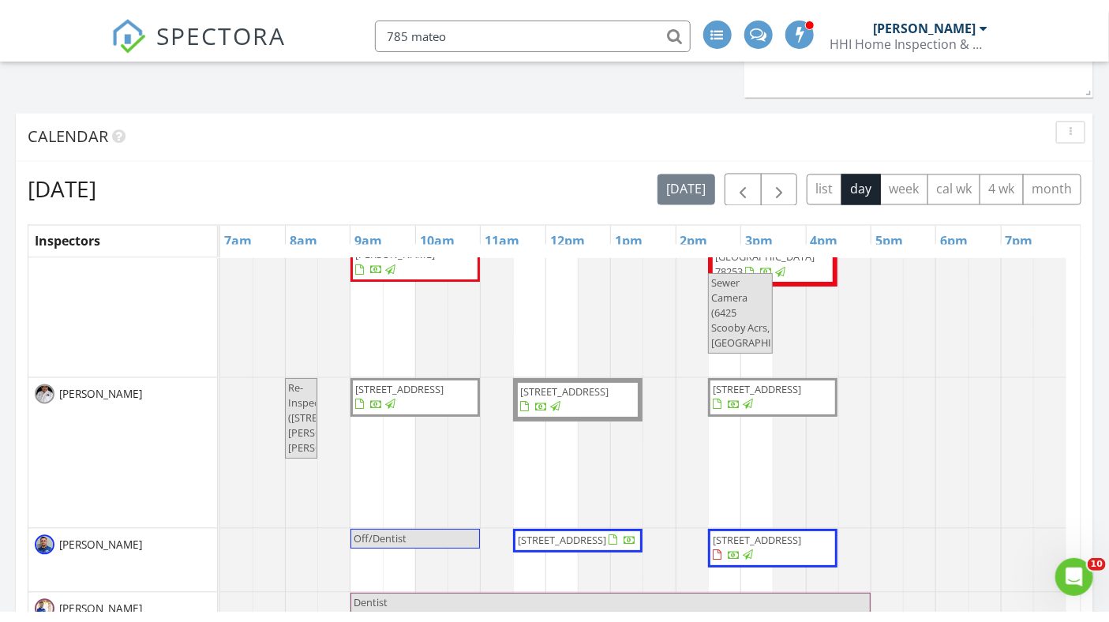
scroll to position [234, 0]
